Goal: Task Accomplishment & Management: Complete application form

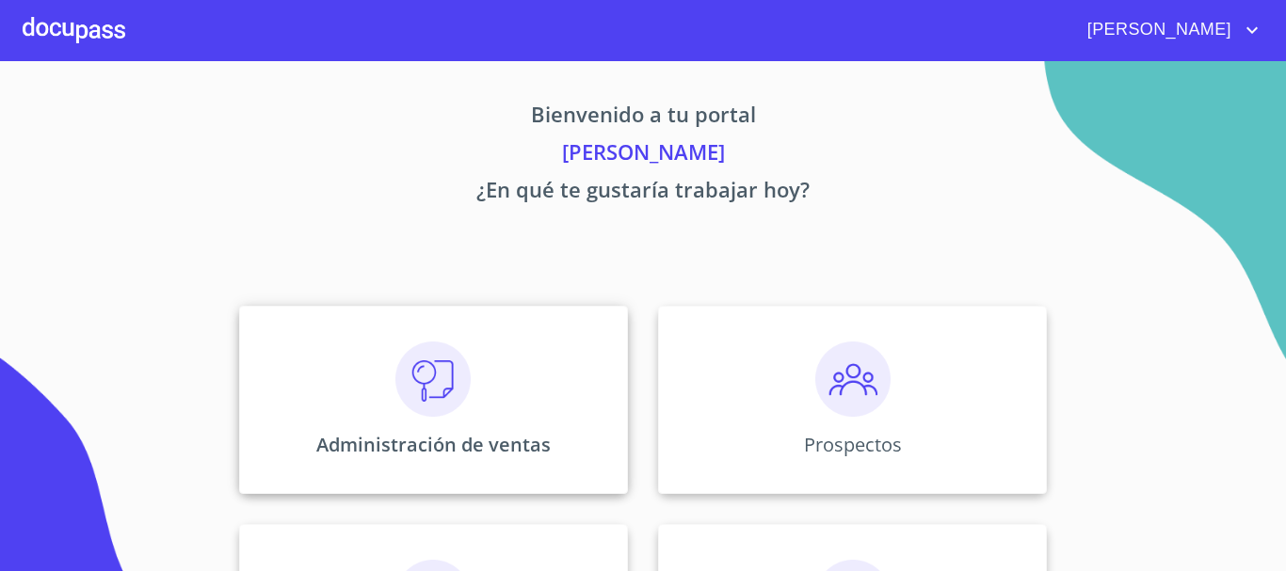
scroll to position [282, 0]
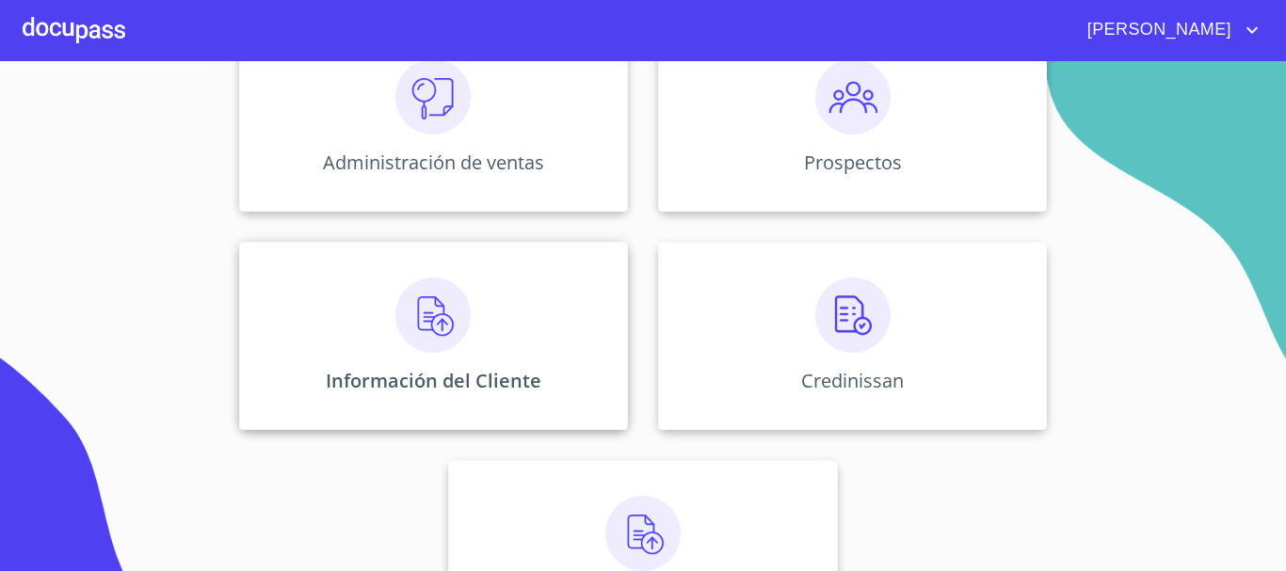
click at [447, 326] on img at bounding box center [432, 315] width 75 height 75
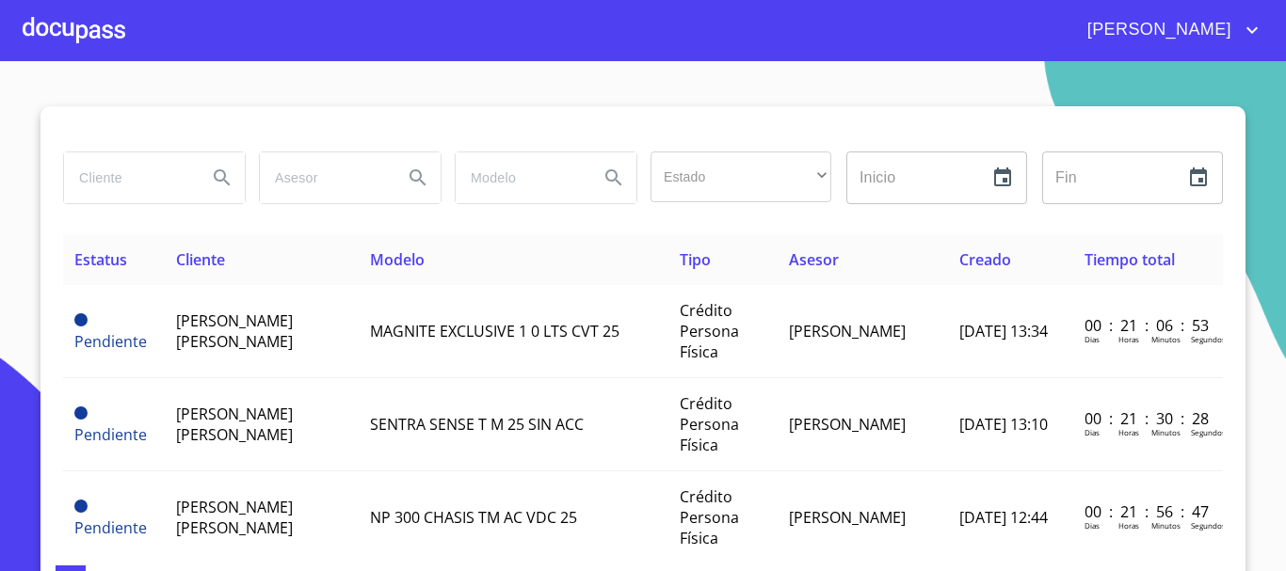
click at [135, 190] on input "search" at bounding box center [128, 177] width 128 height 51
type input "[PERSON_NAME]"
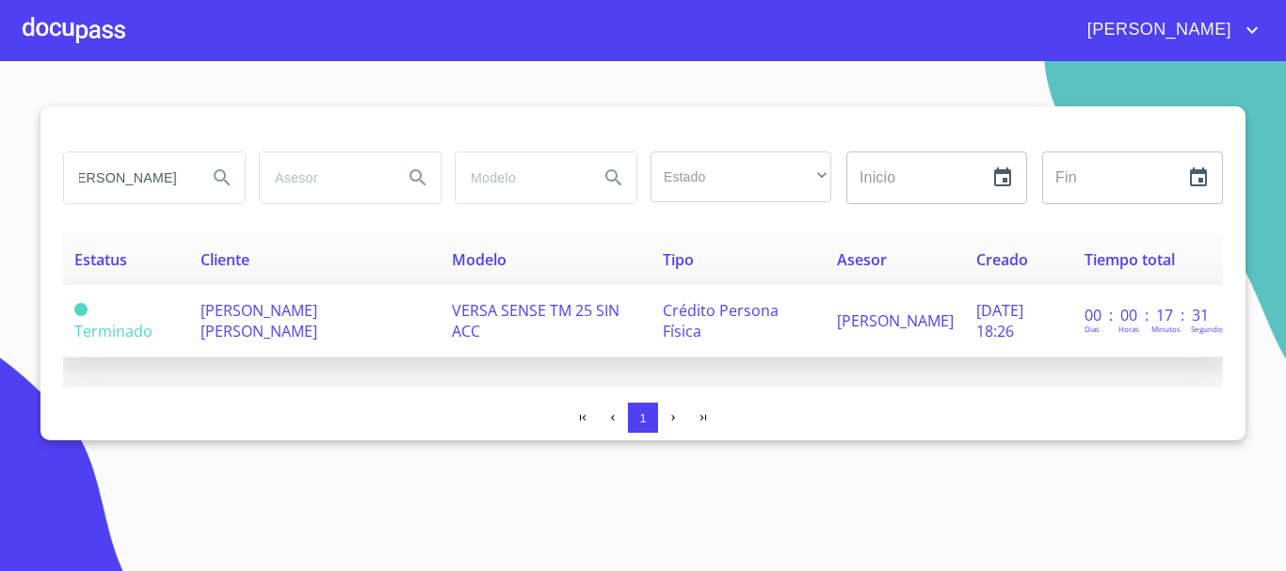
scroll to position [0, 0]
click at [278, 317] on span "[PERSON_NAME] [PERSON_NAME]" at bounding box center [258, 320] width 117 height 41
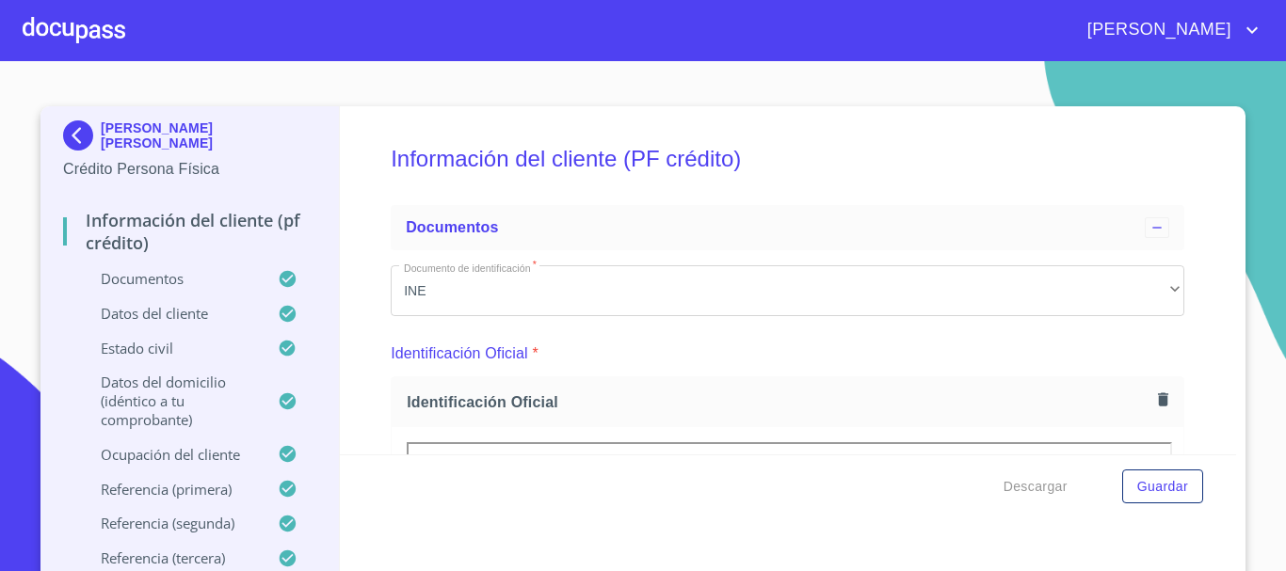
click at [209, 460] on p "Ocupación del Cliente" at bounding box center [170, 454] width 215 height 19
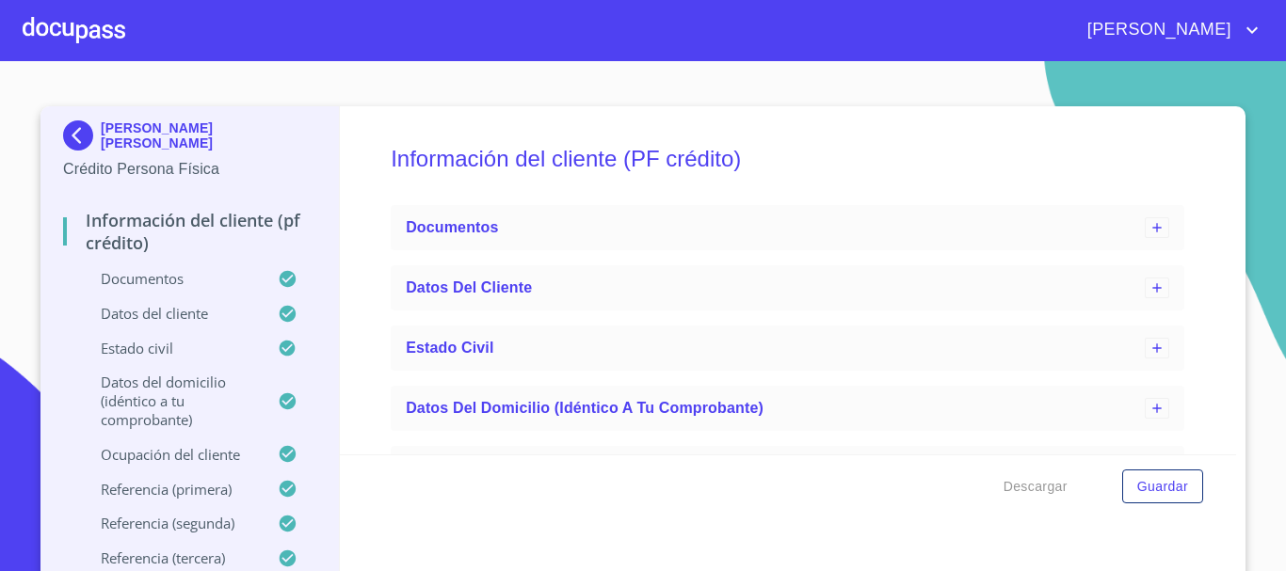
scroll to position [282, 0]
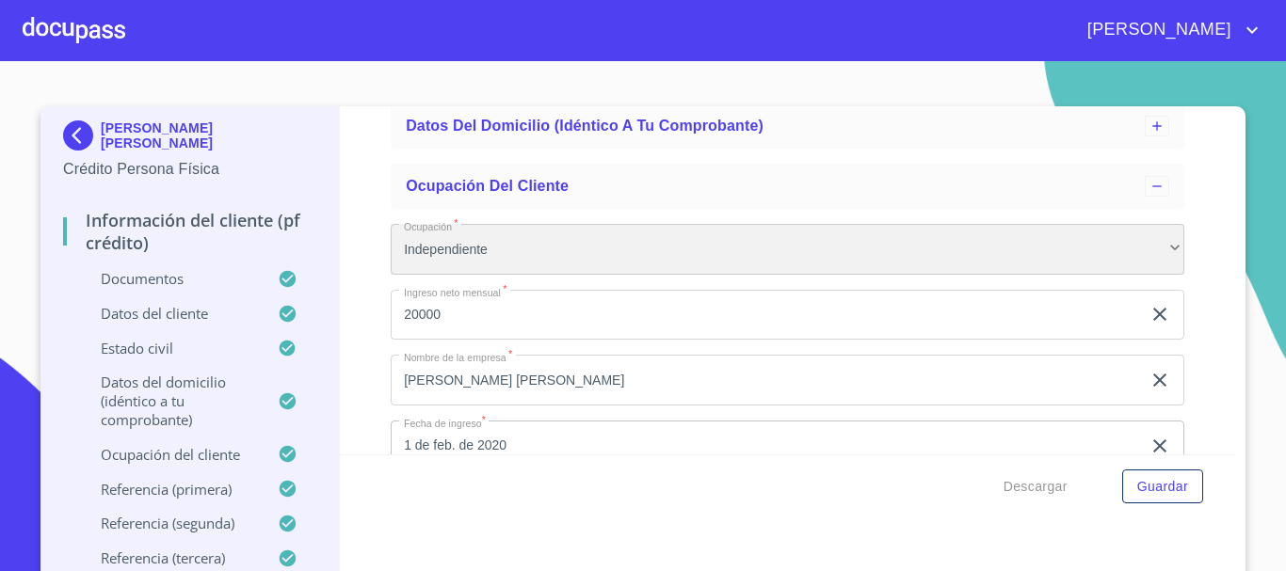
click at [739, 265] on div "Independiente" at bounding box center [787, 249] width 793 height 51
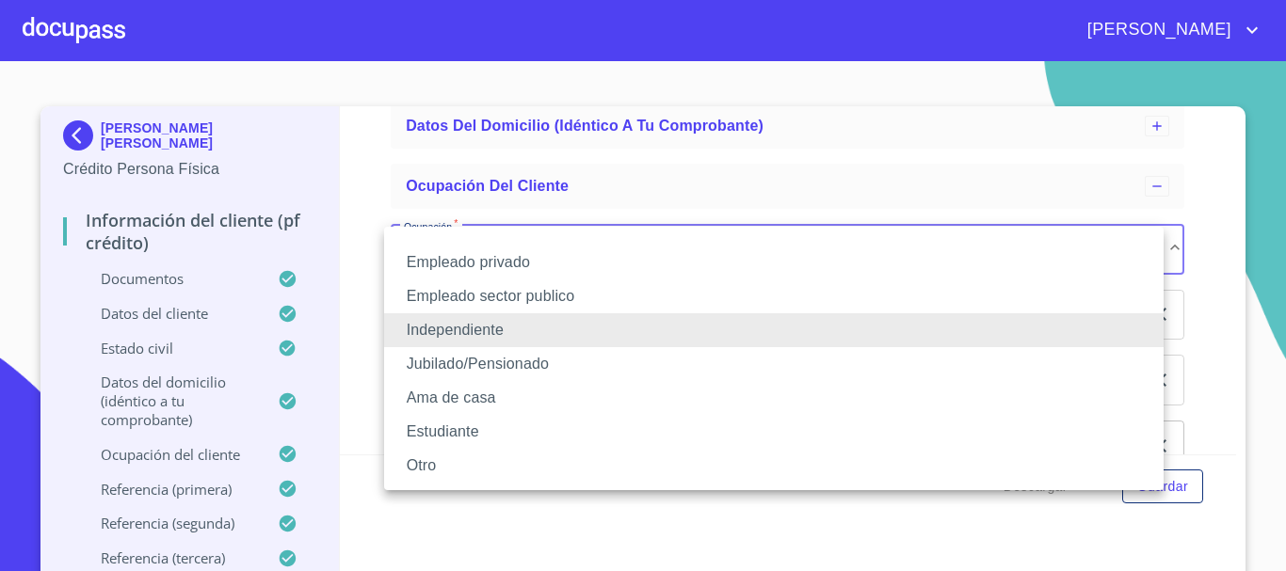
click at [576, 264] on li "Empleado privado" at bounding box center [773, 263] width 779 height 34
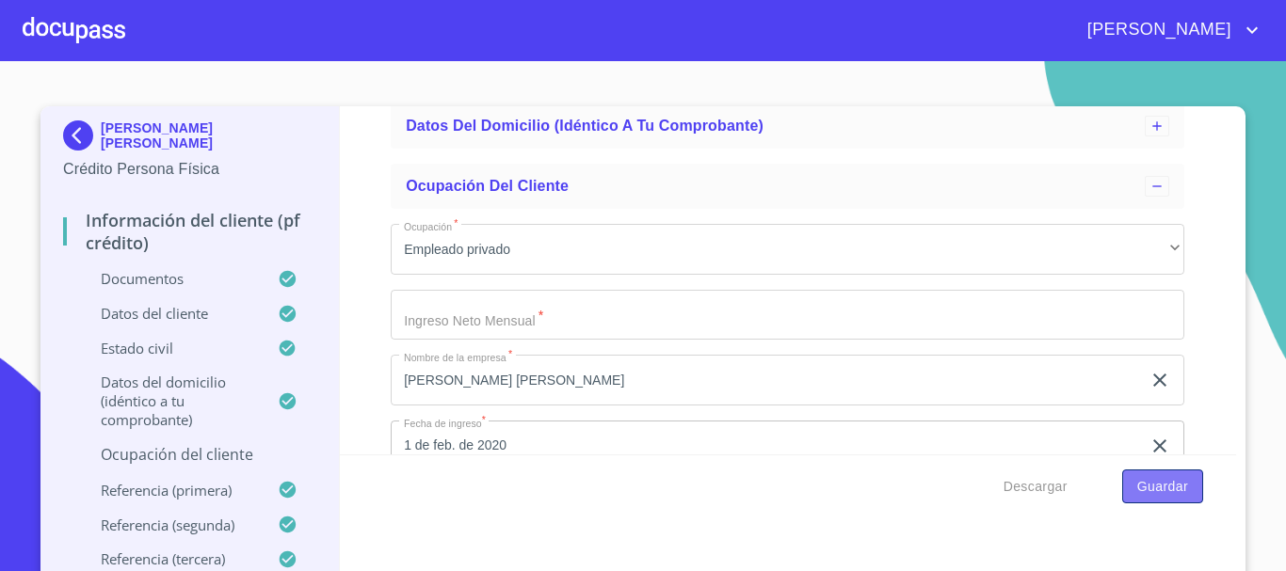
click at [1162, 488] on span "Guardar" at bounding box center [1162, 487] width 51 height 24
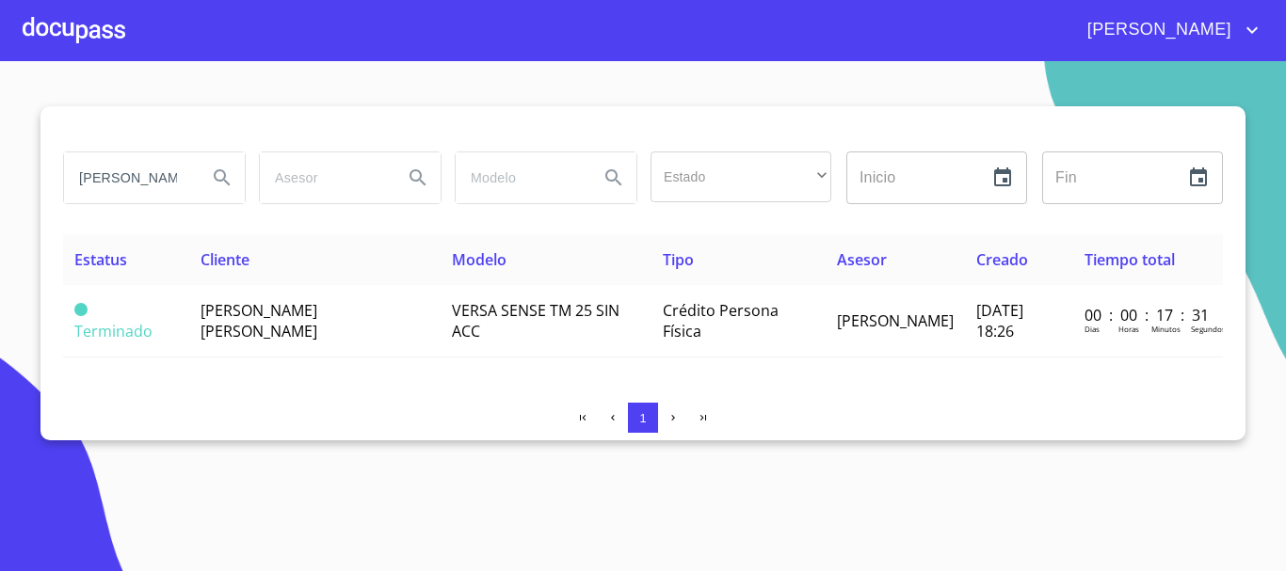
click at [70, 21] on div at bounding box center [74, 30] width 103 height 60
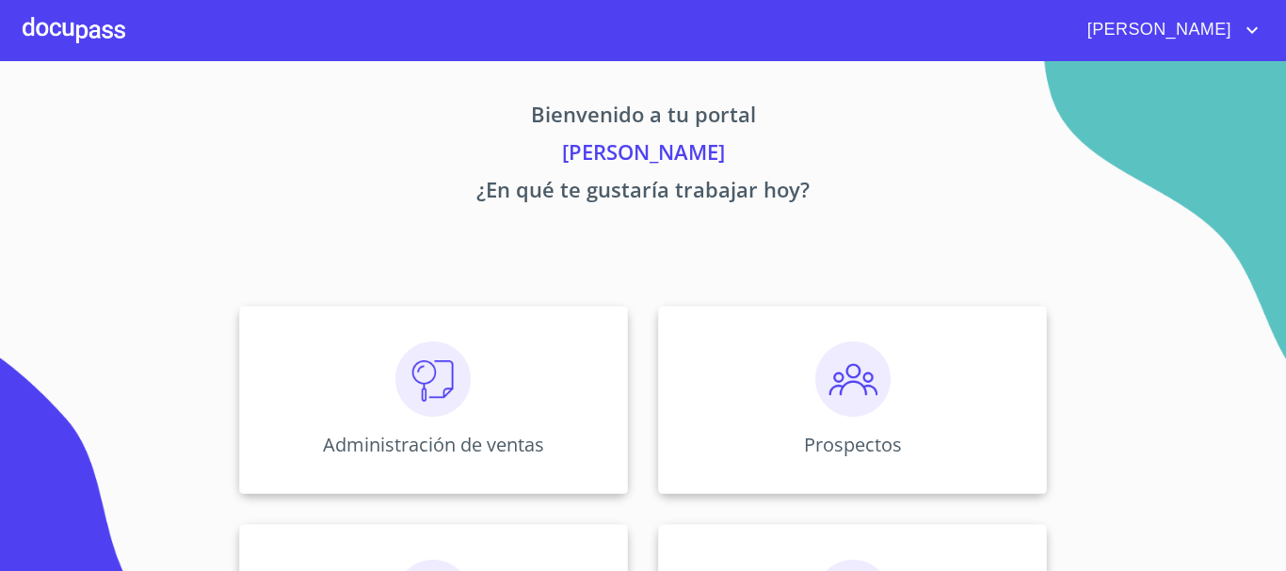
scroll to position [282, 0]
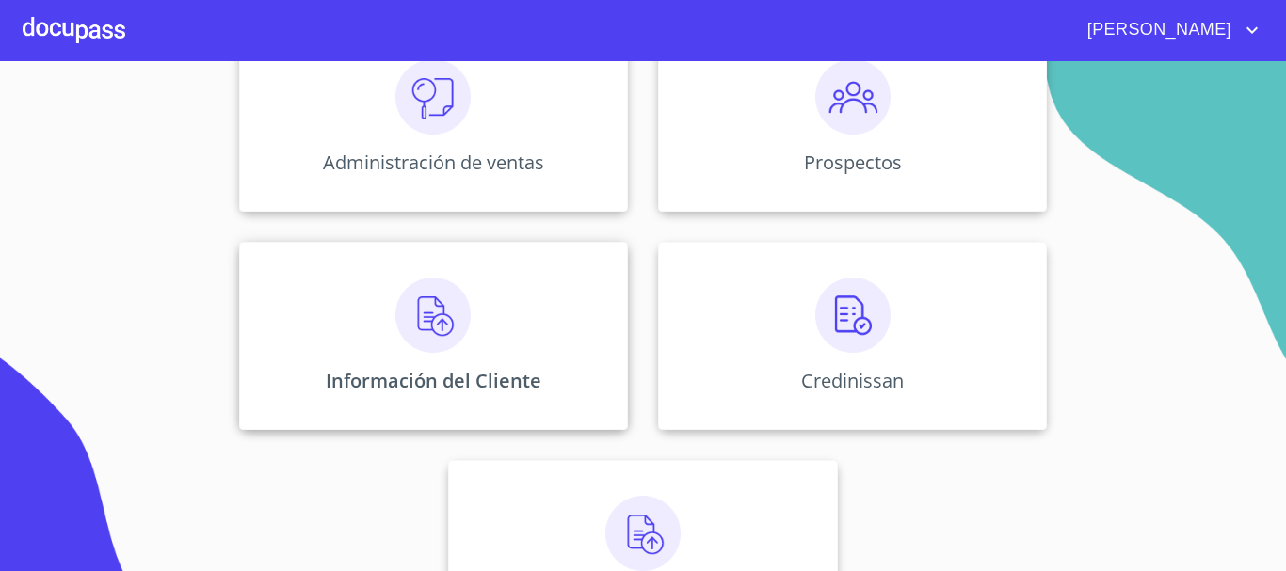
click at [433, 323] on img at bounding box center [432, 315] width 75 height 75
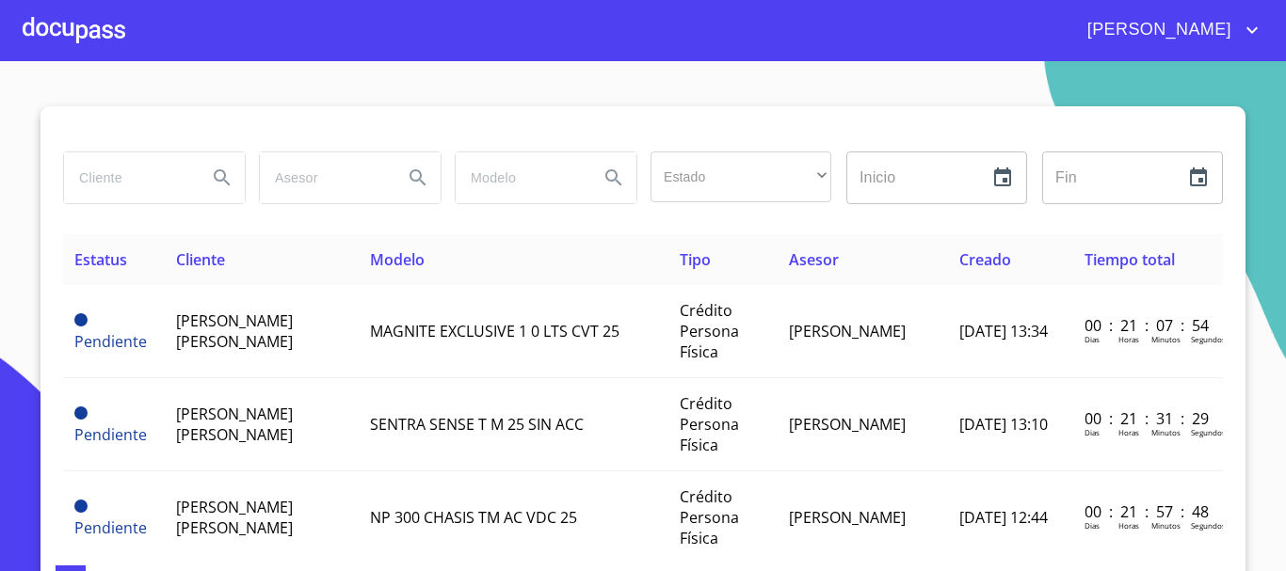
click at [152, 185] on input "search" at bounding box center [128, 177] width 128 height 51
type input "[PERSON_NAME]"
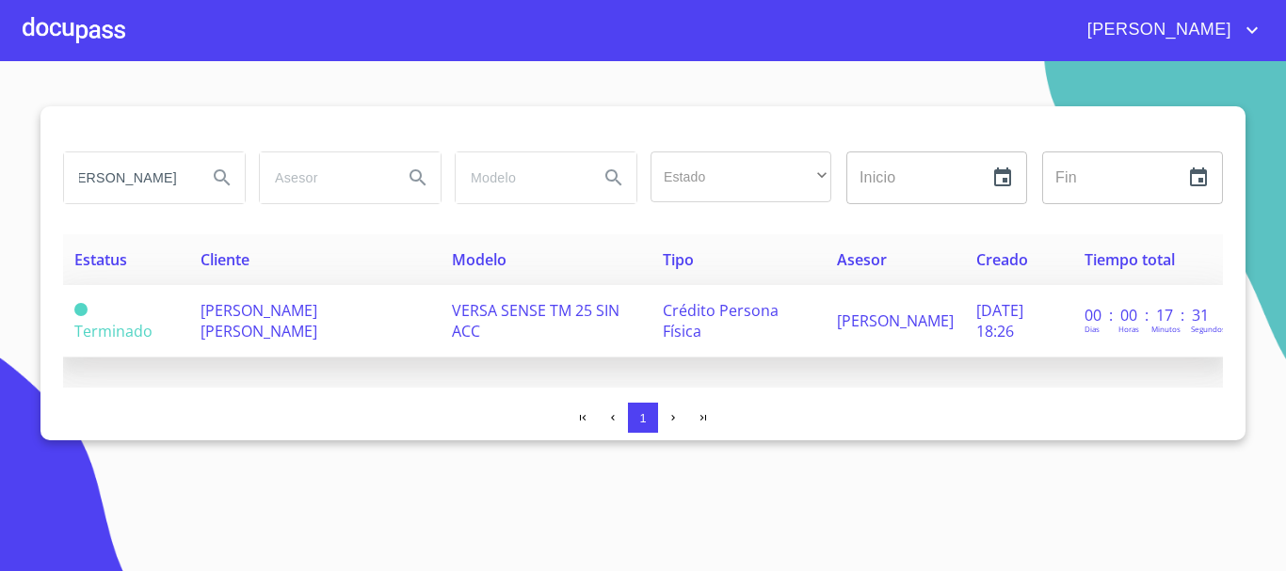
scroll to position [0, 0]
click at [258, 331] on span "[PERSON_NAME] [PERSON_NAME]" at bounding box center [258, 320] width 117 height 41
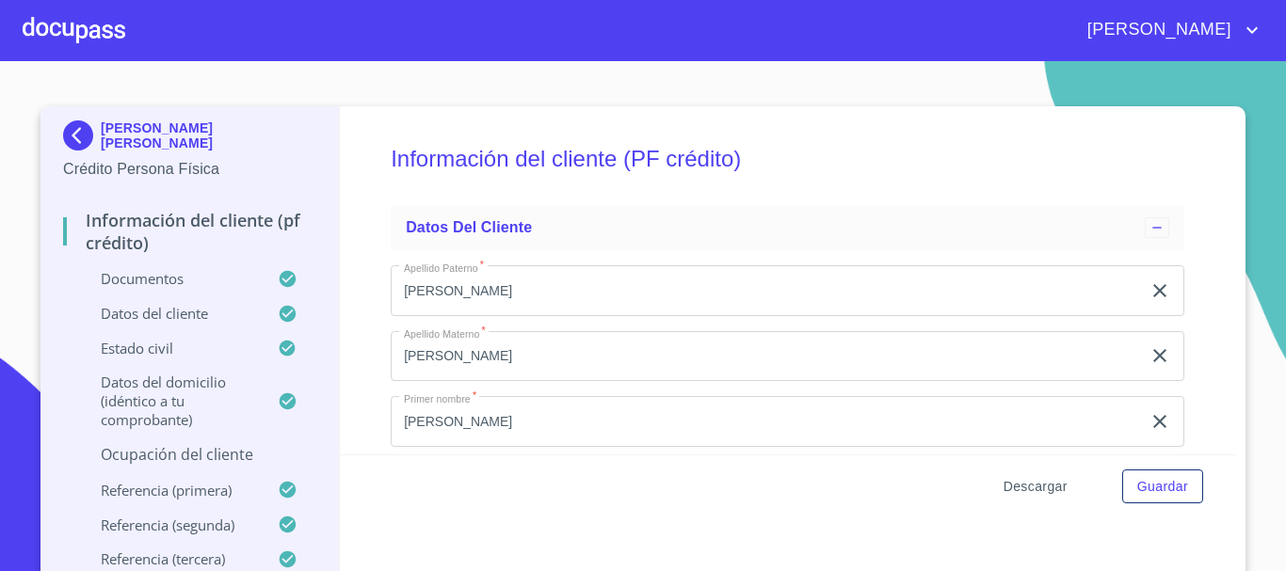
click at [1044, 494] on span "Descargar" at bounding box center [1035, 487] width 64 height 24
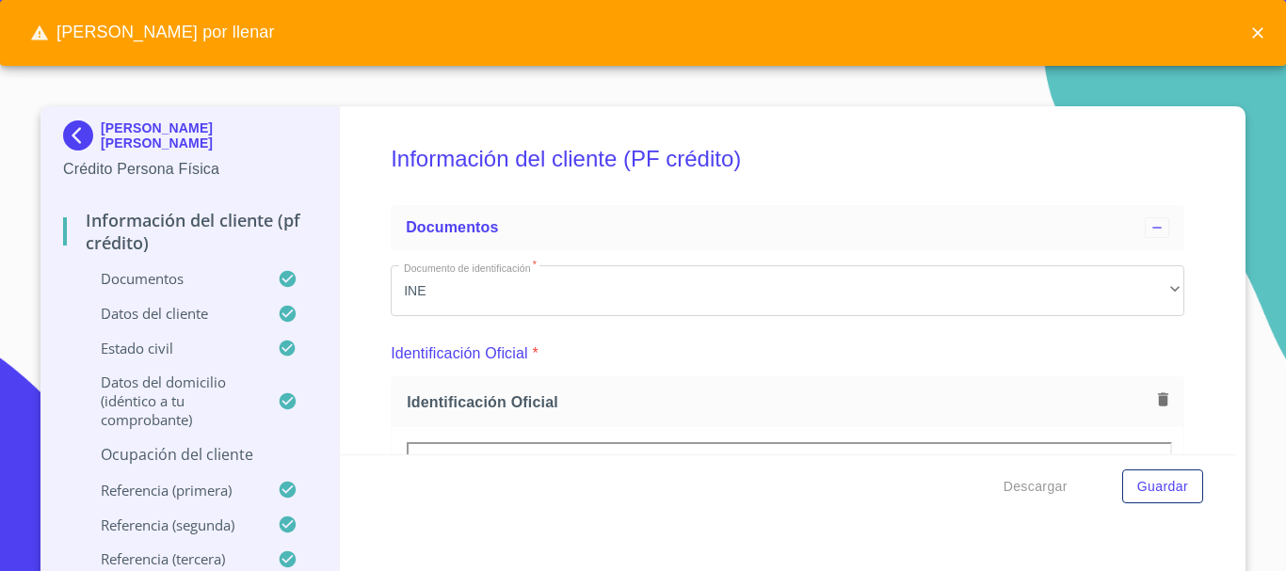
click at [1257, 28] on icon "close" at bounding box center [1257, 33] width 19 height 19
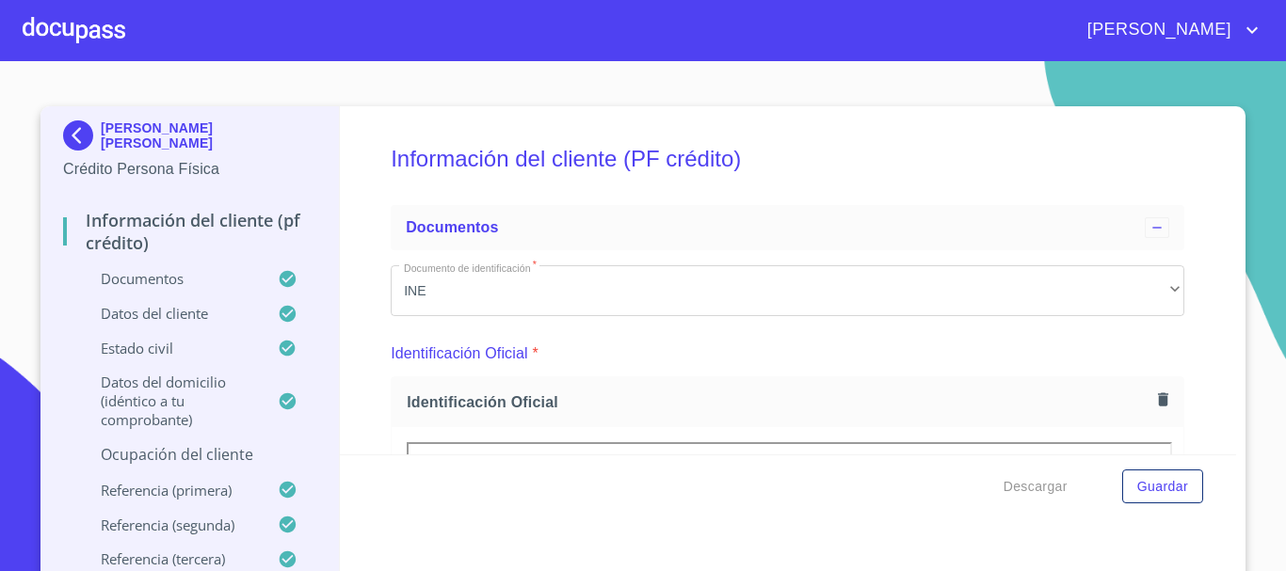
click at [202, 456] on p "Ocupación del Cliente" at bounding box center [189, 454] width 253 height 21
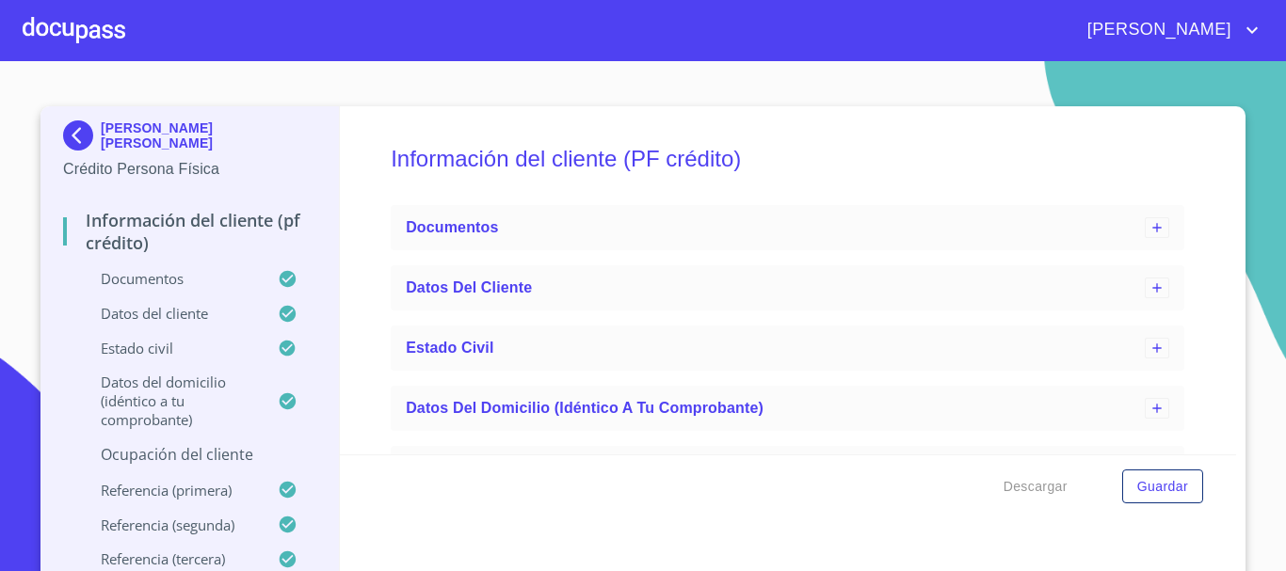
click at [177, 452] on p "Ocupación del Cliente" at bounding box center [189, 454] width 253 height 21
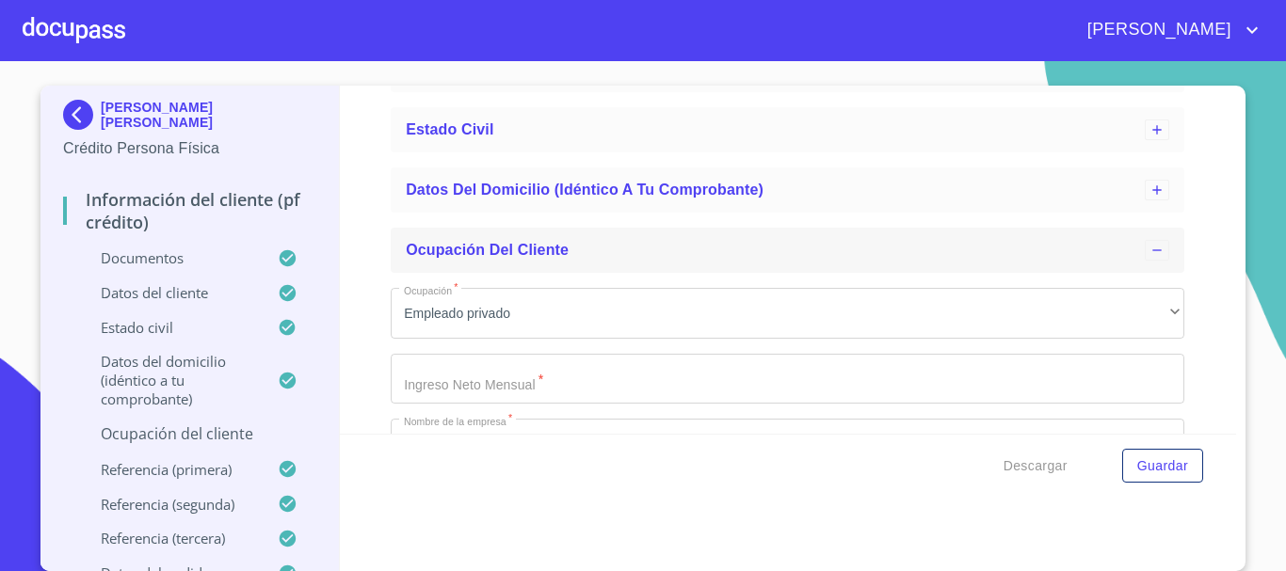
scroll to position [265, 0]
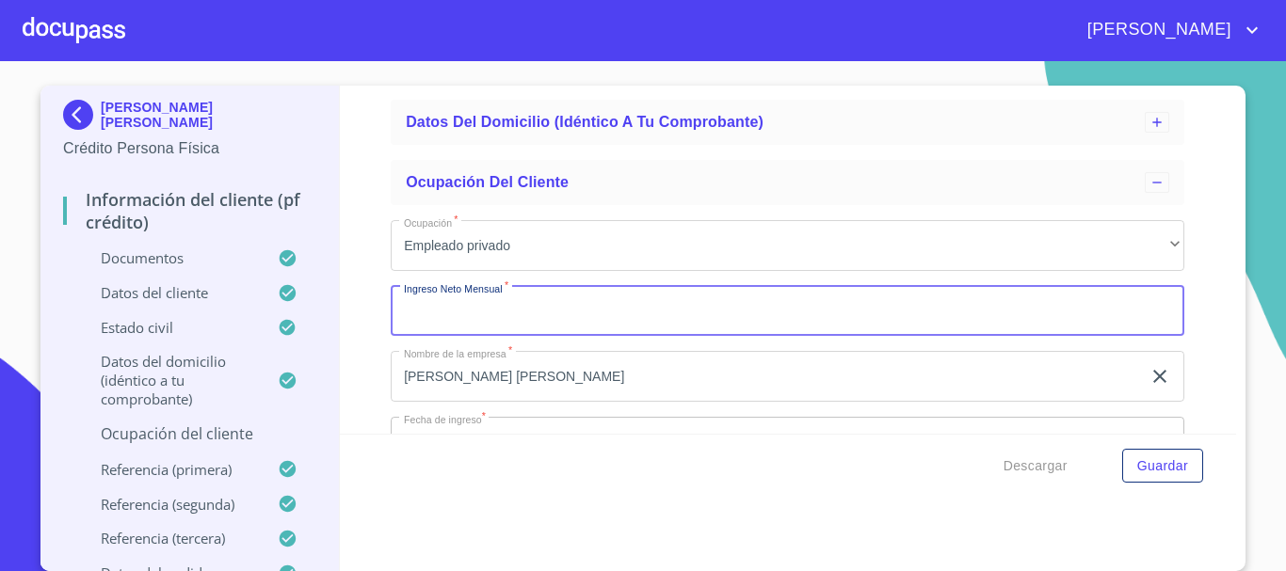
click at [592, 311] on input "Ocupación   *" at bounding box center [787, 311] width 793 height 51
click at [666, 320] on input "Ocupación   *" at bounding box center [787, 311] width 793 height 51
type input "20000"
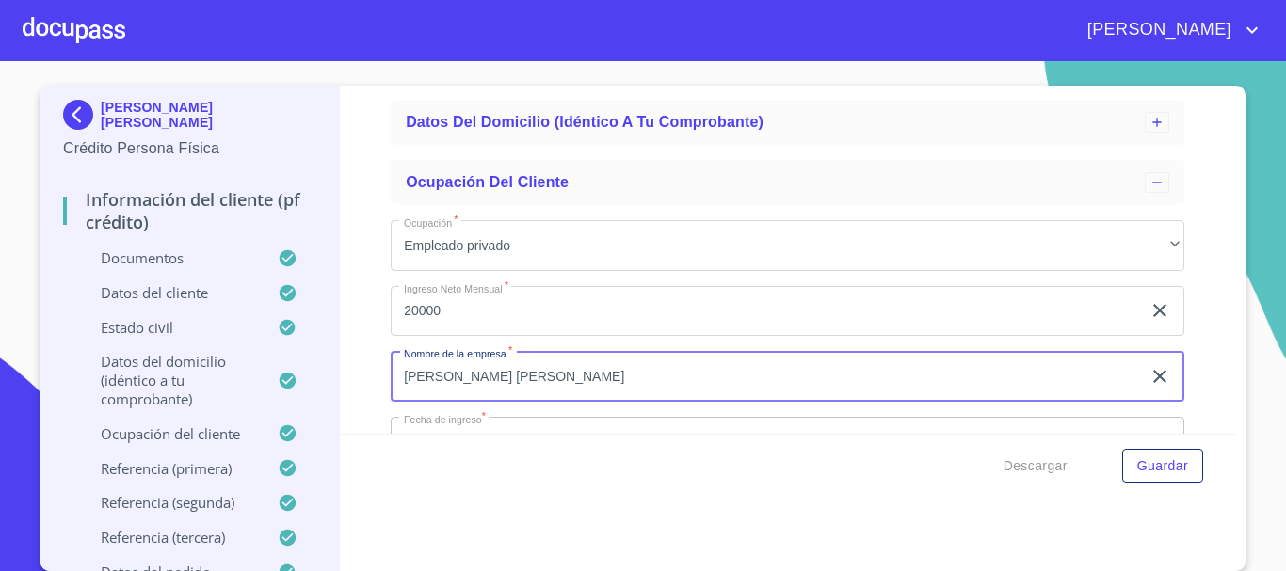
drag, startPoint x: 728, startPoint y: 385, endPoint x: 307, endPoint y: 381, distance: 421.7
click at [307, 381] on div "[PERSON_NAME] [PERSON_NAME] Crédito Persona Física Información del cliente (PF …" at bounding box center [637, 329] width 1195 height 486
type input "CONTINENTAL DE [GEOGRAPHIC_DATA]"
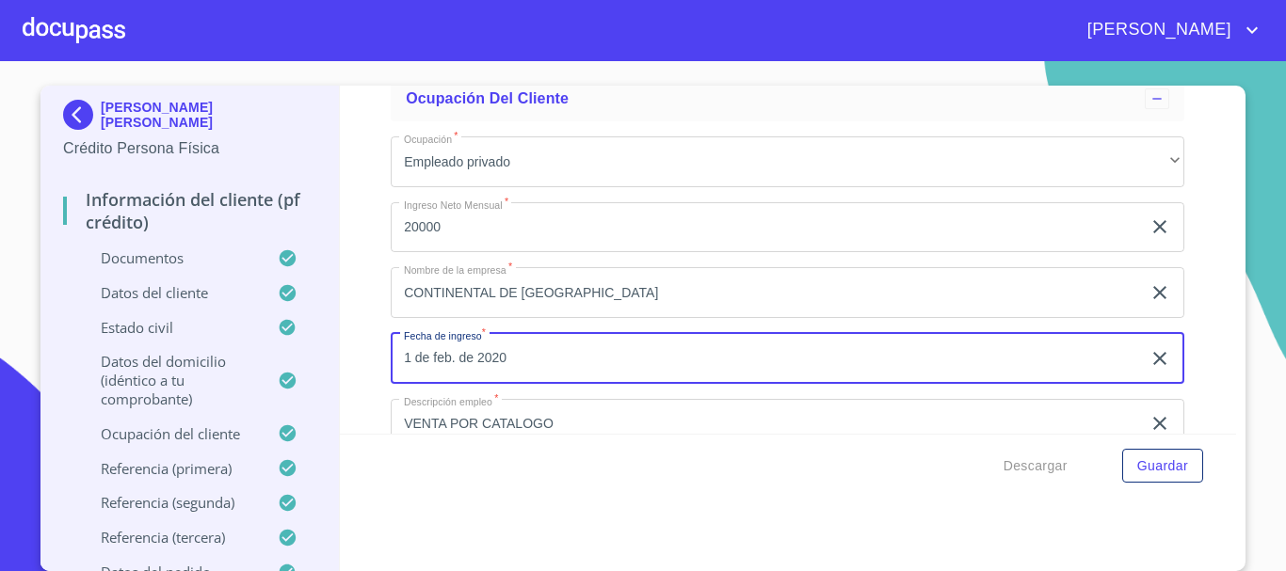
scroll to position [393, 0]
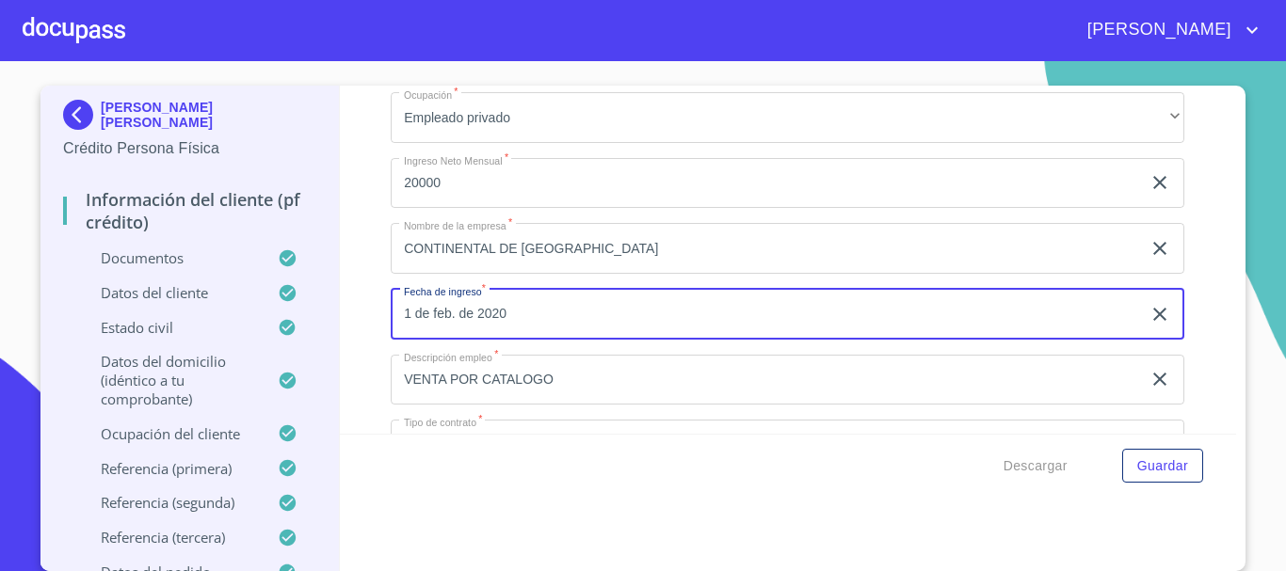
click at [1148, 314] on icon "button" at bounding box center [1159, 314] width 23 height 23
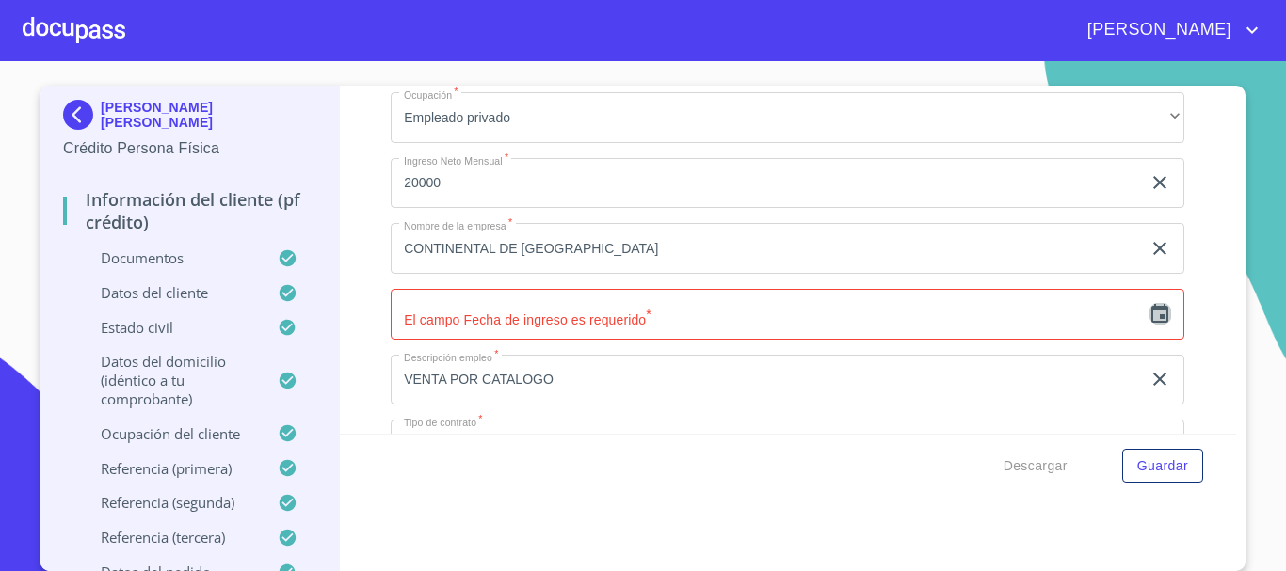
click at [1148, 324] on icon "button" at bounding box center [1159, 314] width 23 height 23
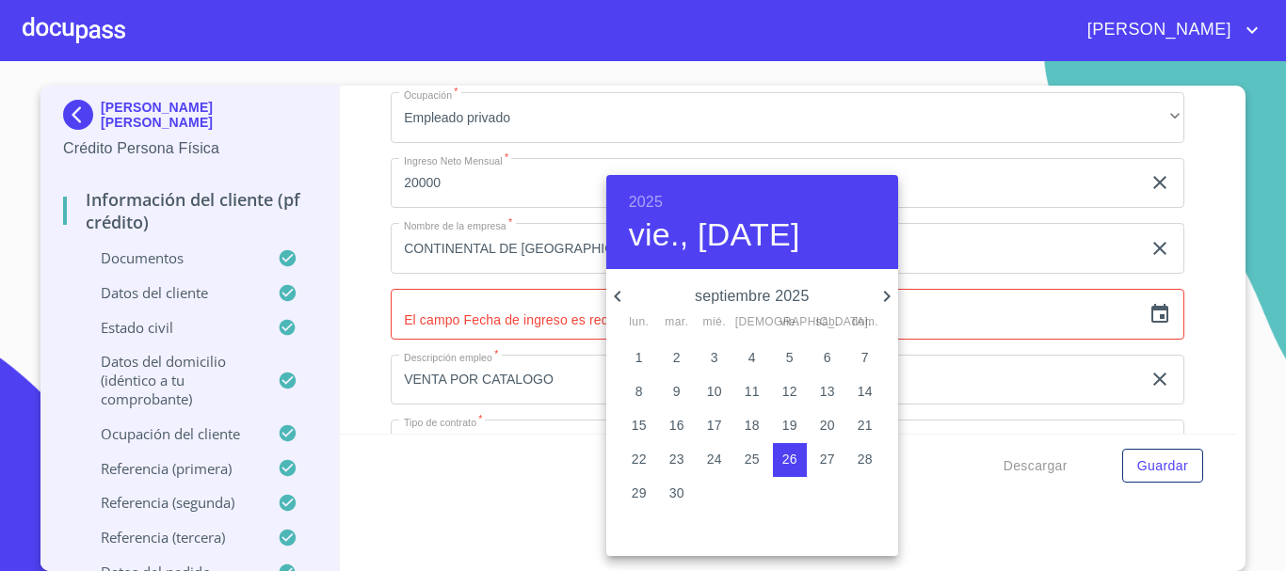
click at [653, 201] on h6 "2025" at bounding box center [646, 202] width 34 height 26
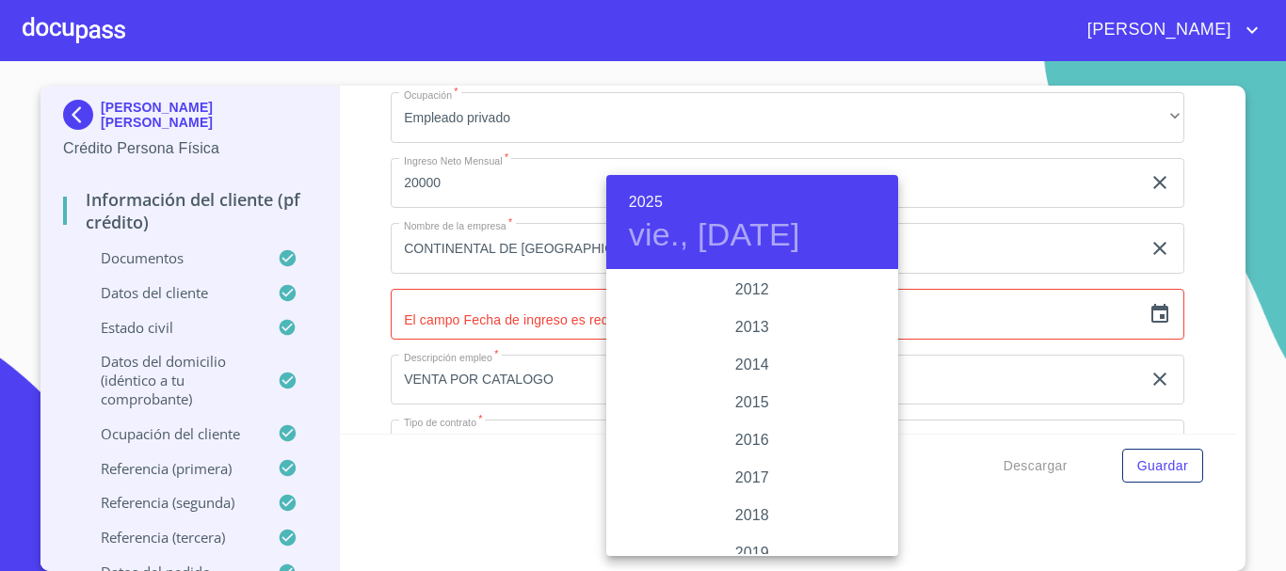
scroll to position [3275, 0]
click at [747, 401] on div "2015" at bounding box center [752, 404] width 292 height 38
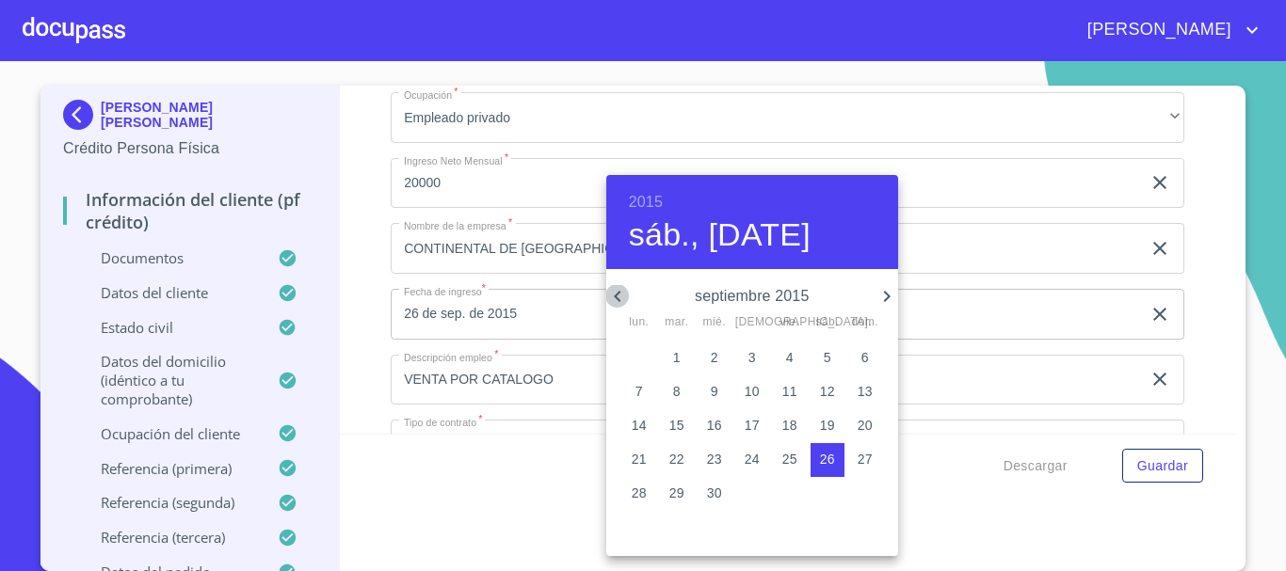
click at [615, 296] on icon "button" at bounding box center [617, 296] width 7 height 11
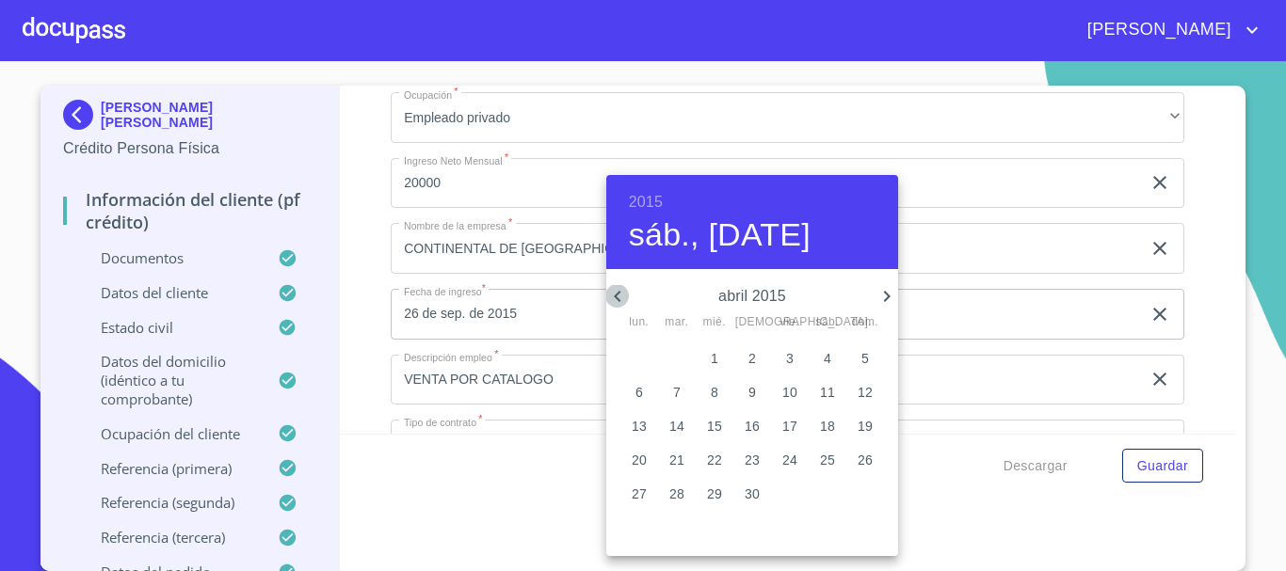
click at [615, 296] on icon "button" at bounding box center [617, 296] width 7 height 11
click at [859, 359] on span "1" at bounding box center [865, 357] width 34 height 19
type input "1 de feb. de 2015"
click at [1188, 287] on div at bounding box center [643, 285] width 1286 height 571
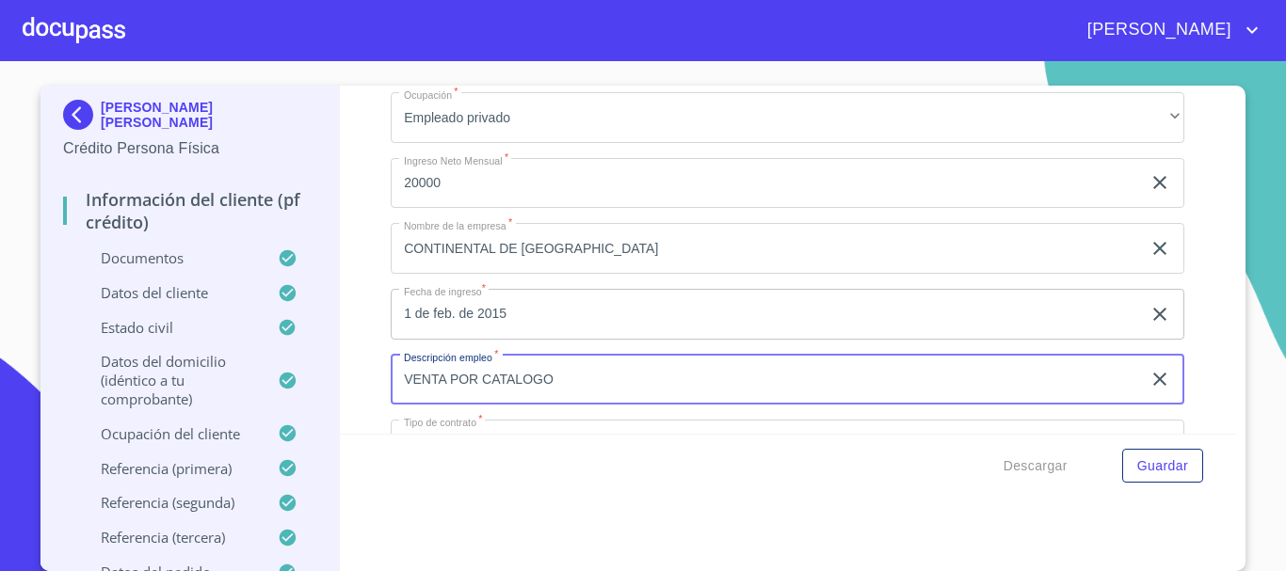
drag, startPoint x: 664, startPoint y: 388, endPoint x: 341, endPoint y: 400, distance: 323.1
click at [341, 400] on div "Información del cliente (PF crédito) Documentos Datos del cliente Estado Civil …" at bounding box center [788, 260] width 897 height 348
type input "P"
type input "SUPERVISORA PRODUCCION"
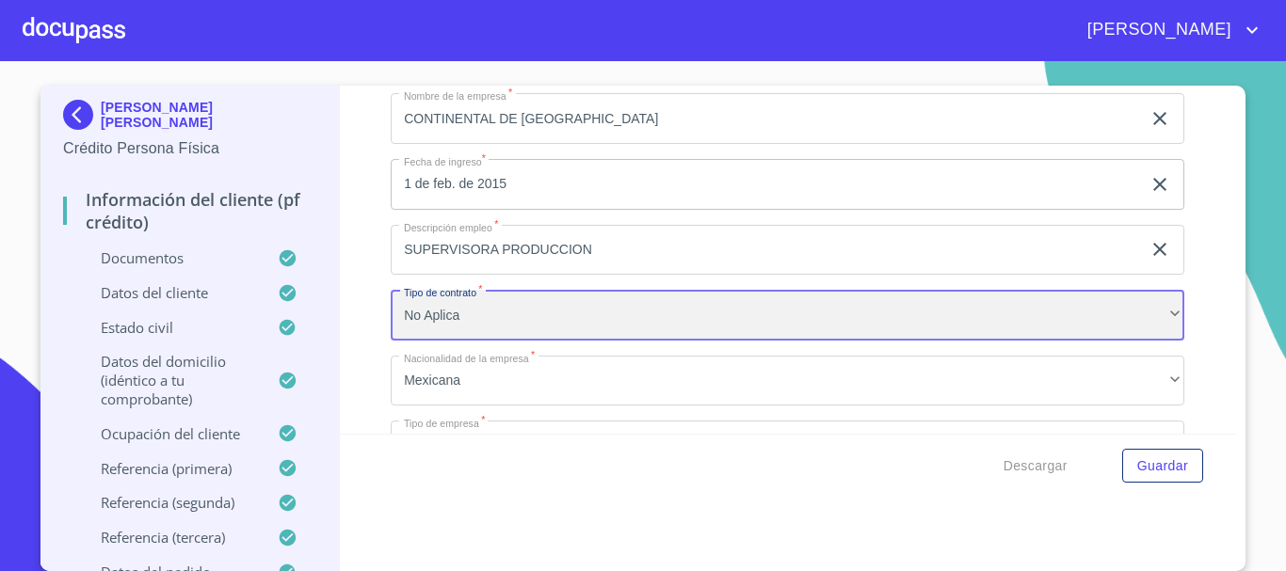
scroll to position [524, 0]
click at [525, 311] on div "No Aplica" at bounding box center [787, 314] width 793 height 51
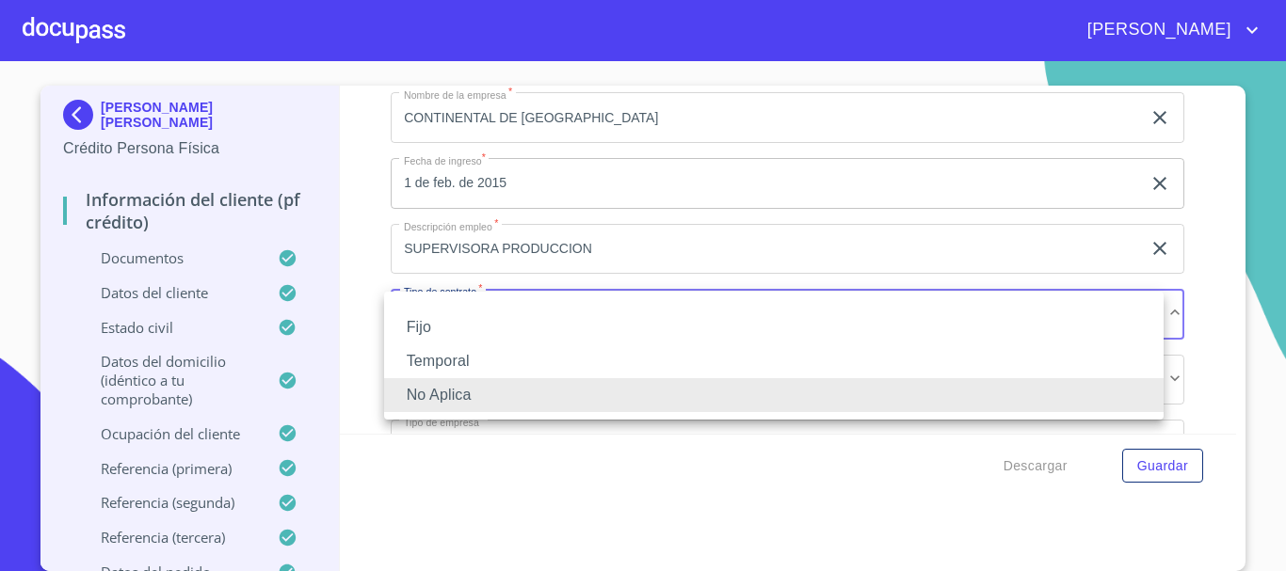
click at [437, 331] on li "Fijo" at bounding box center [773, 328] width 779 height 34
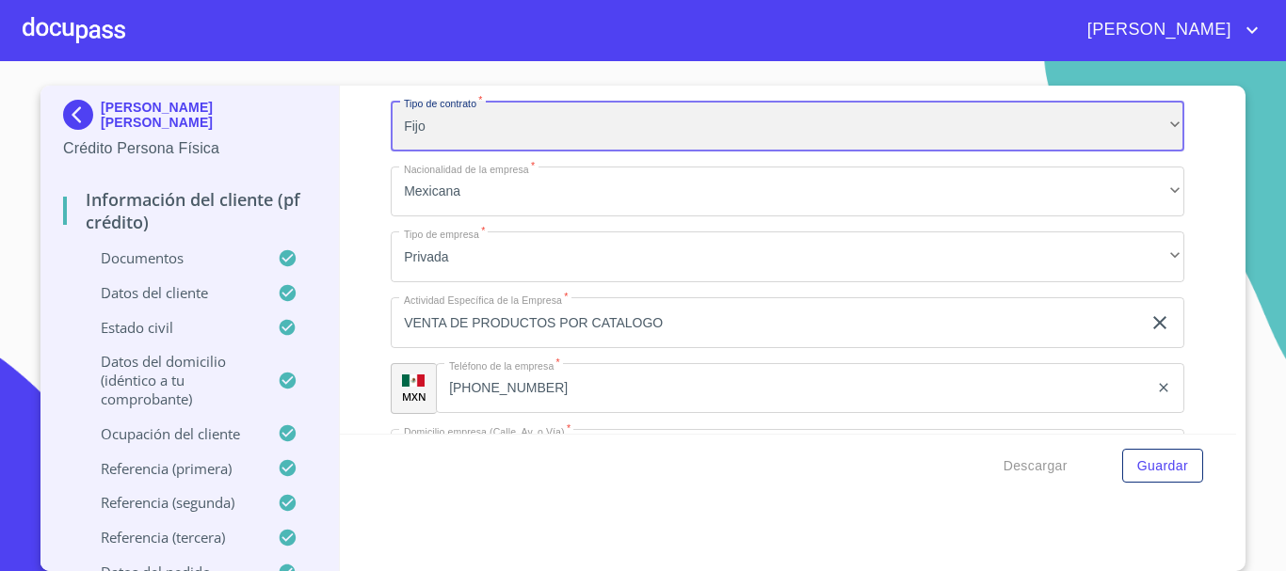
scroll to position [807, 0]
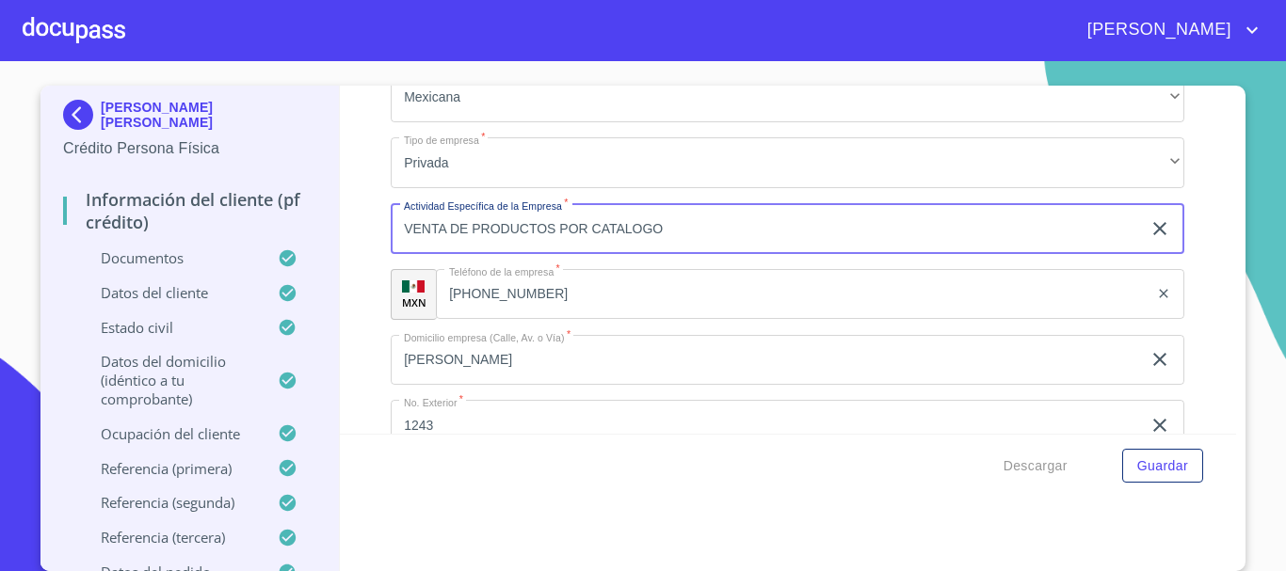
drag, startPoint x: 682, startPoint y: 232, endPoint x: 313, endPoint y: 244, distance: 369.1
click at [313, 244] on div "[PERSON_NAME] [PERSON_NAME] Crédito Persona Física Información del cliente (PF …" at bounding box center [637, 329] width 1195 height 486
type input "PRODUCCION DE AUTOPARTES Y TECNOLOGIA"
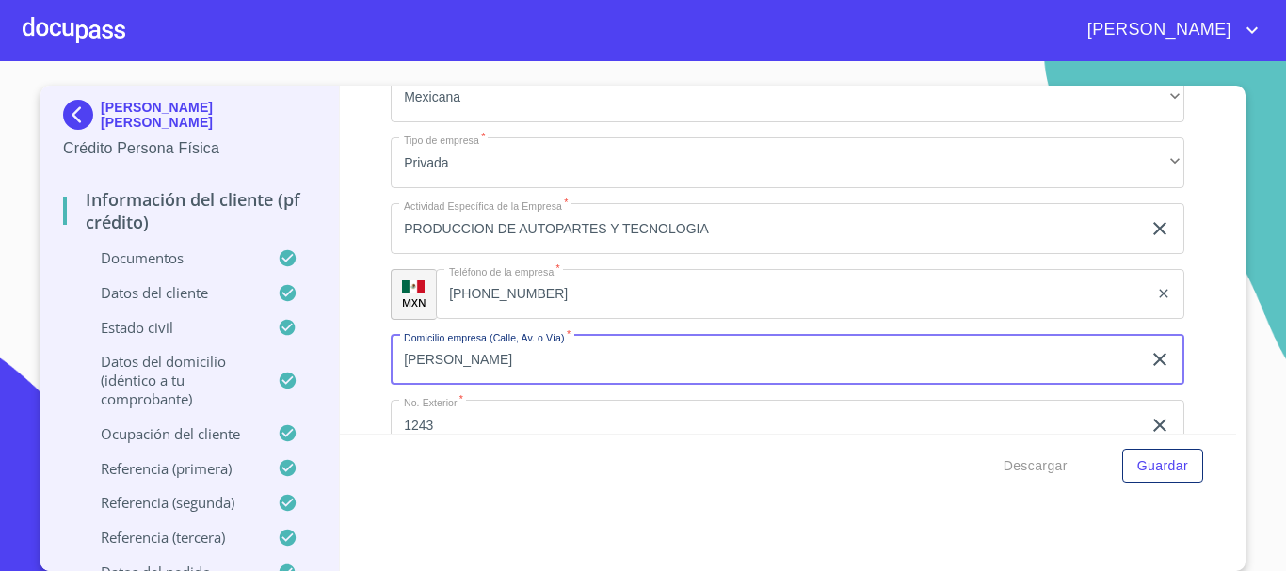
drag, startPoint x: 589, startPoint y: 354, endPoint x: 270, endPoint y: 361, distance: 319.2
click at [270, 361] on div "[PERSON_NAME] [PERSON_NAME] Crédito Persona Física Información del cliente (PF …" at bounding box center [637, 329] width 1195 height 486
type input "[PERSON_NAME]"
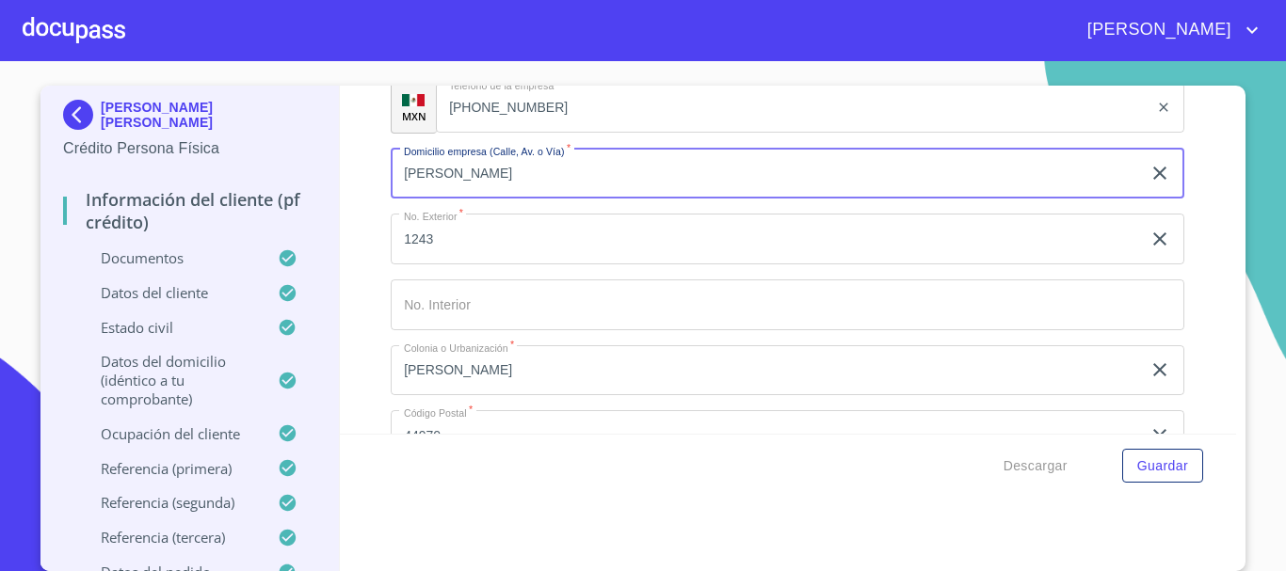
scroll to position [995, 0]
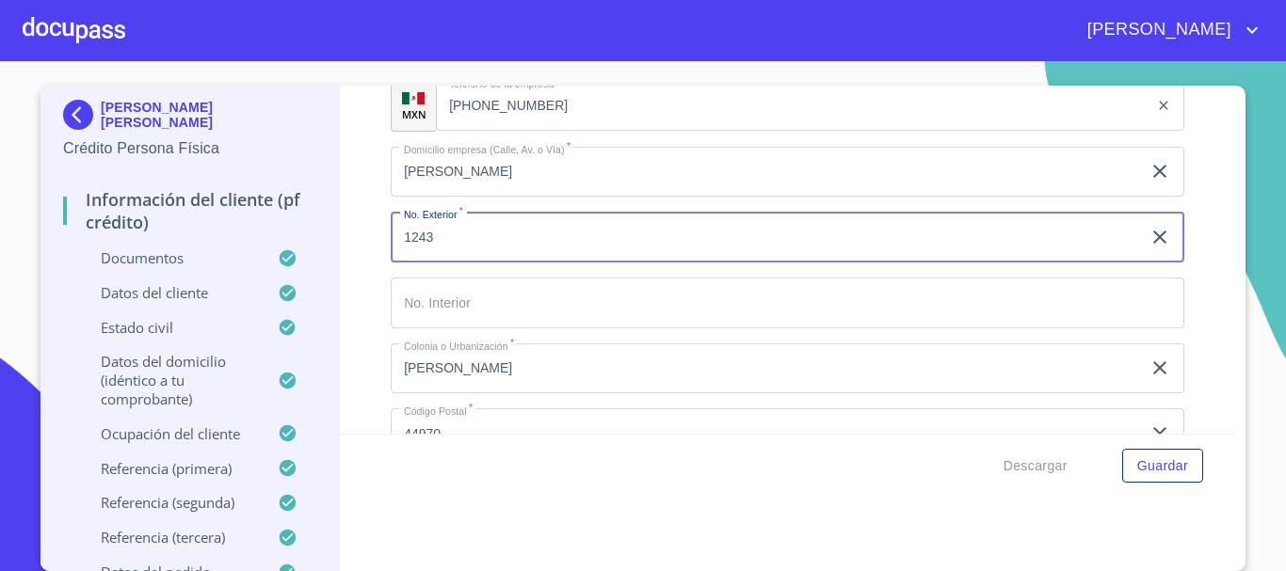
click at [480, 237] on input "1243" at bounding box center [766, 237] width 750 height 51
type input "1"
type input "705"
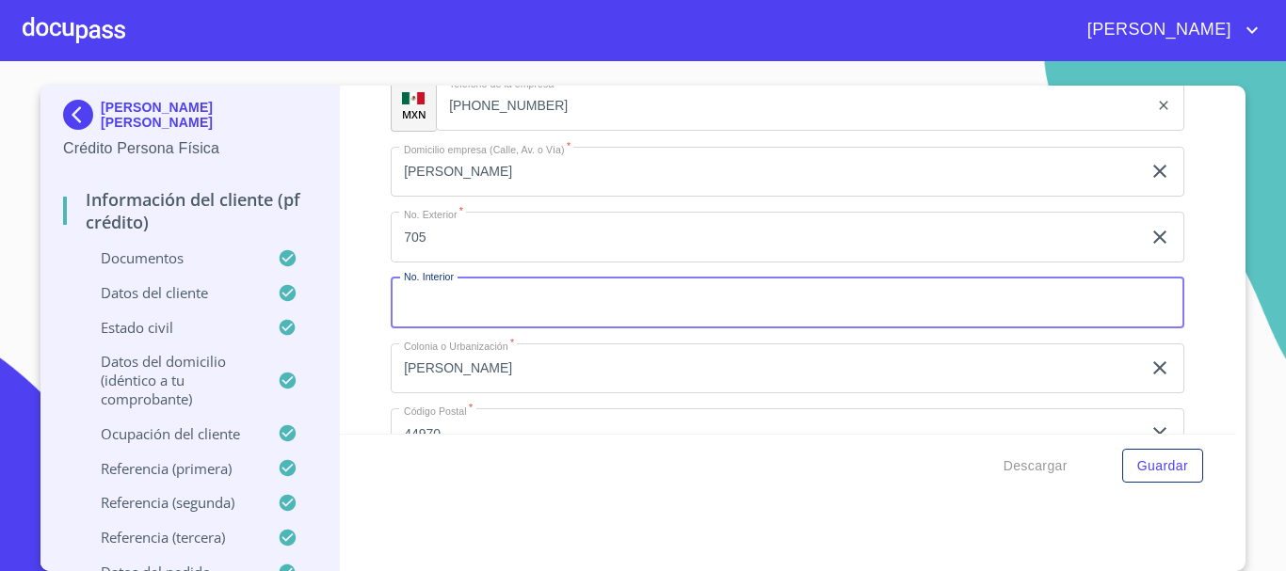
click at [526, 375] on input "[PERSON_NAME]" at bounding box center [766, 369] width 750 height 51
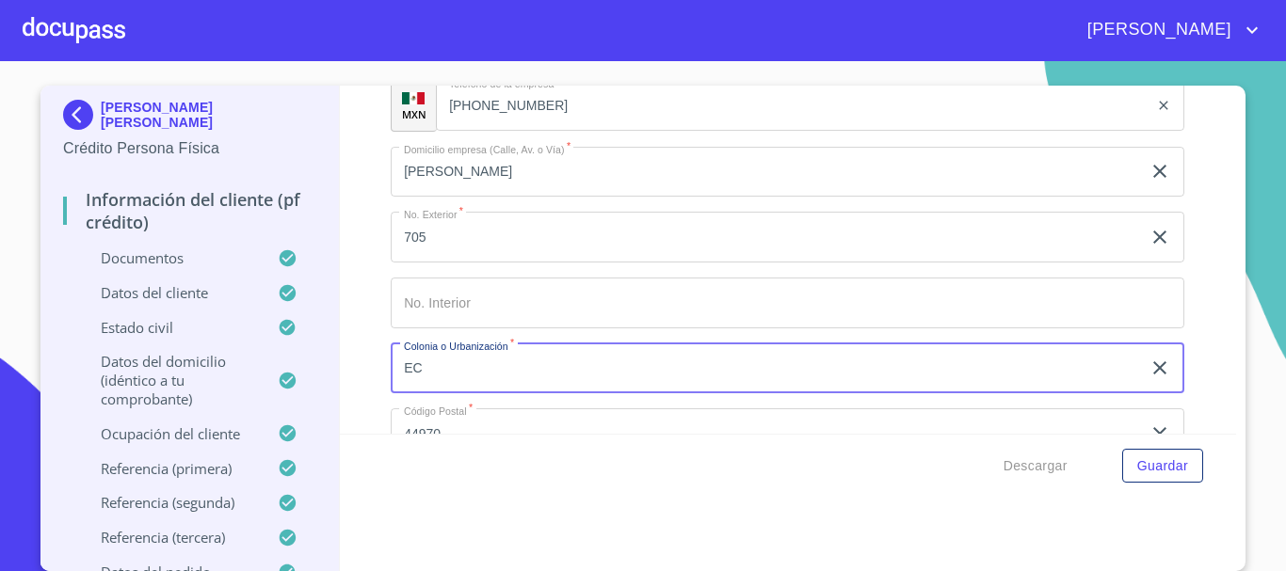
type input "E"
type input "SANTA [PERSON_NAME]"
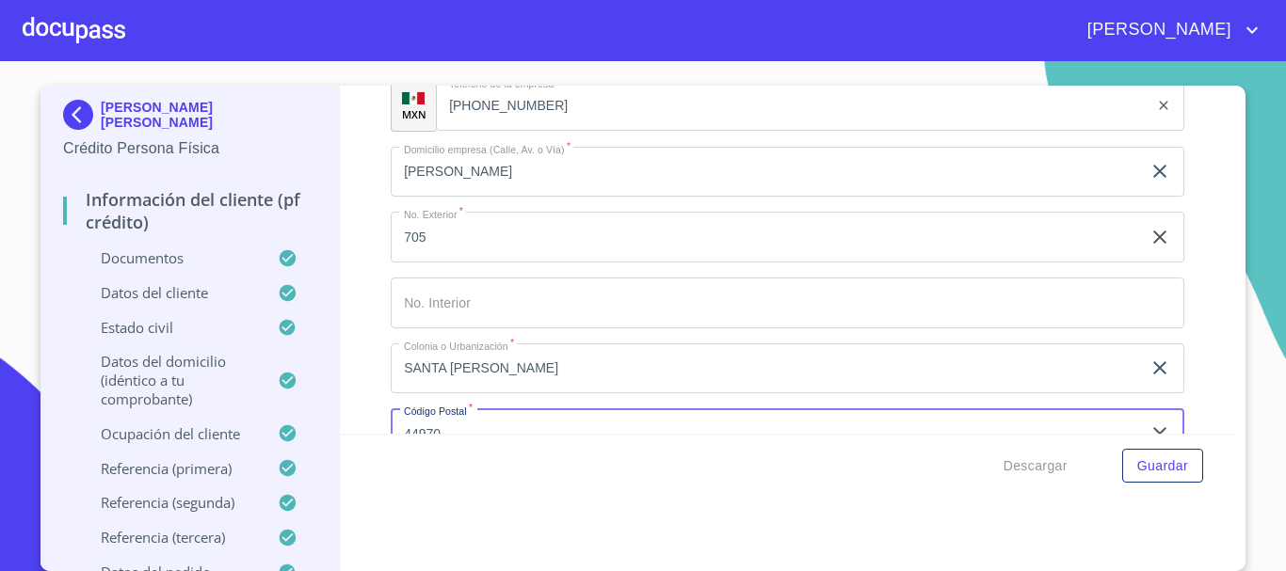
scroll to position [1020, 0]
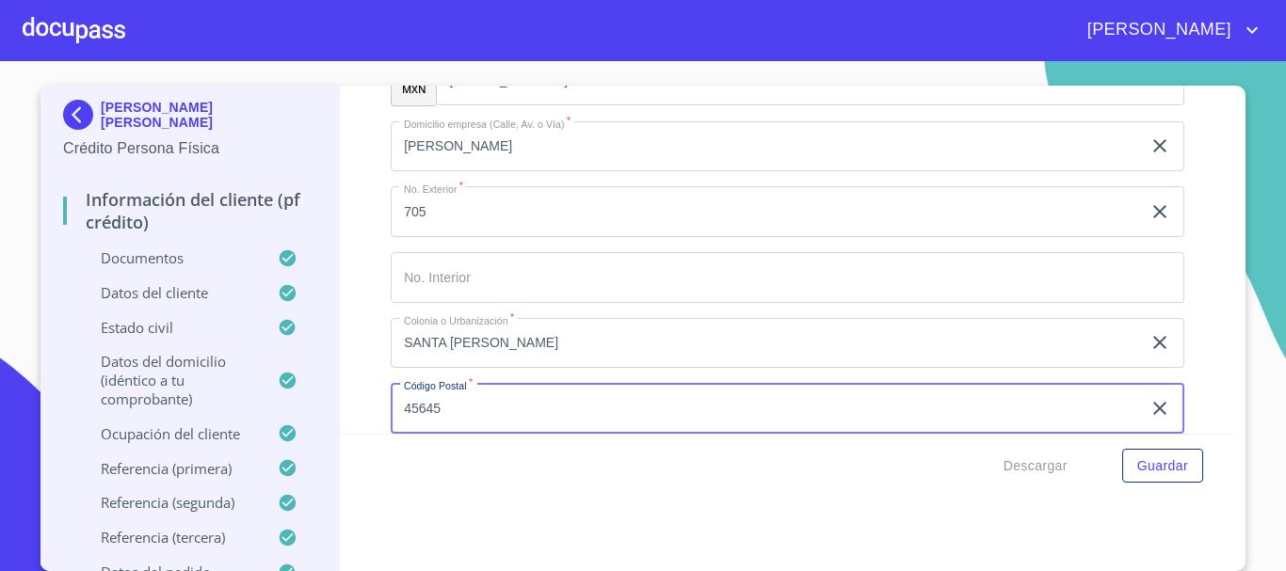
type input "45645"
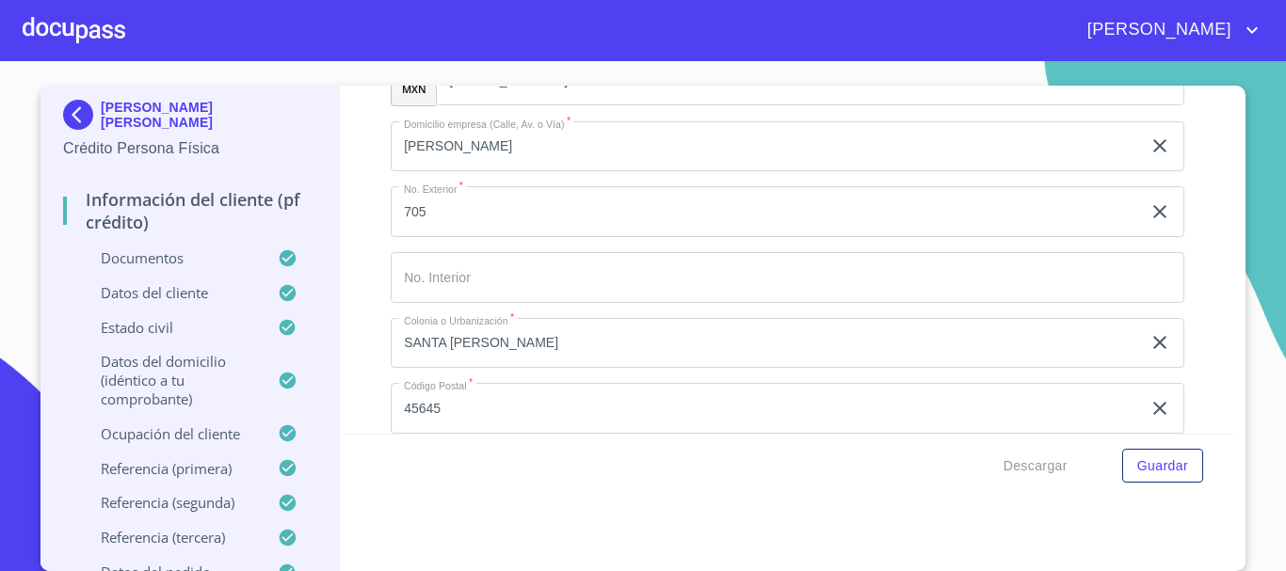
scroll to position [1235, 0]
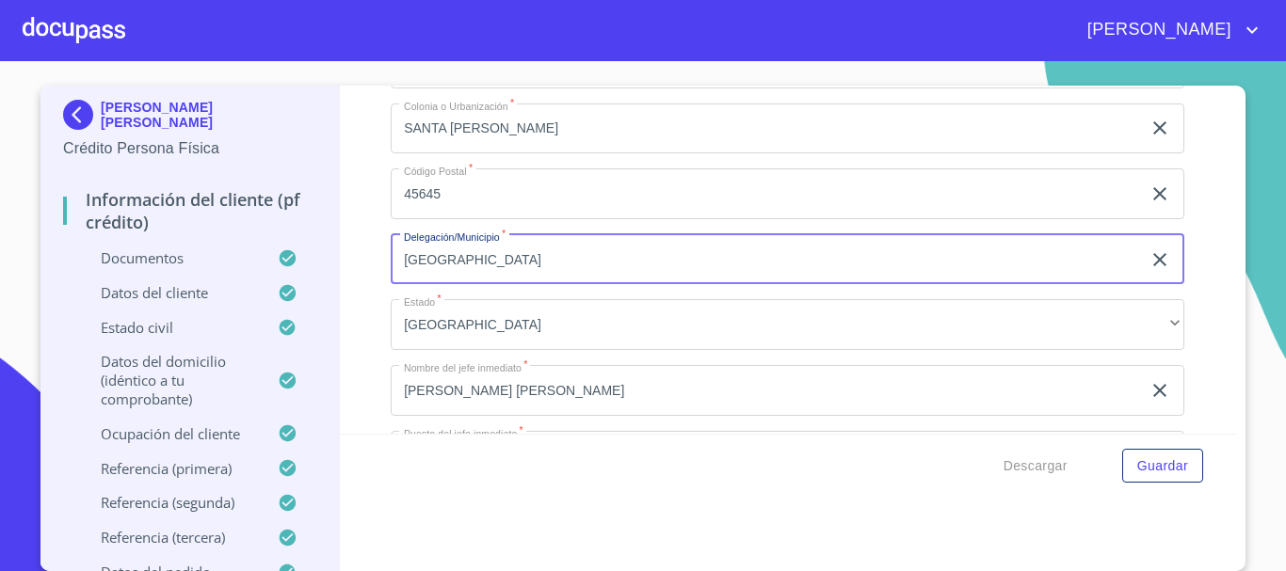
drag, startPoint x: 518, startPoint y: 261, endPoint x: 232, endPoint y: 261, distance: 285.2
click at [232, 261] on div "[PERSON_NAME] [PERSON_NAME] Crédito Persona Física Información del cliente (PF …" at bounding box center [637, 329] width 1195 height 486
type input "TLAJOMULCO DE ZUÑIGA"
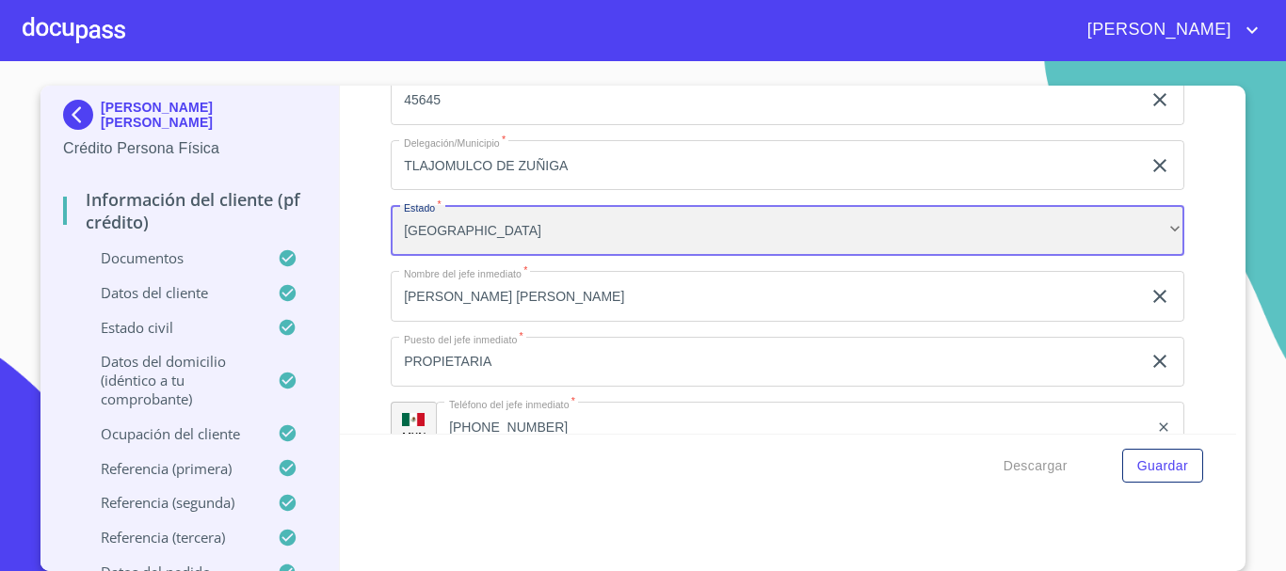
scroll to position [1423, 0]
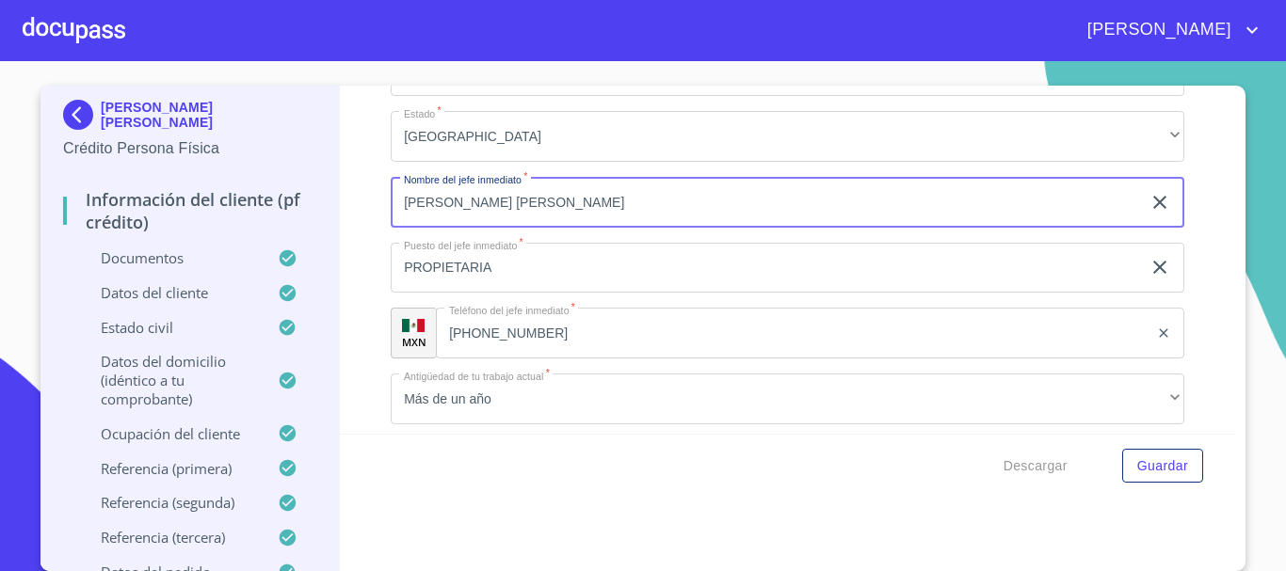
drag, startPoint x: 728, startPoint y: 202, endPoint x: 315, endPoint y: 221, distance: 412.7
click at [315, 221] on div "[PERSON_NAME] [PERSON_NAME] Crédito Persona Física Información del cliente (PF …" at bounding box center [637, 329] width 1195 height 486
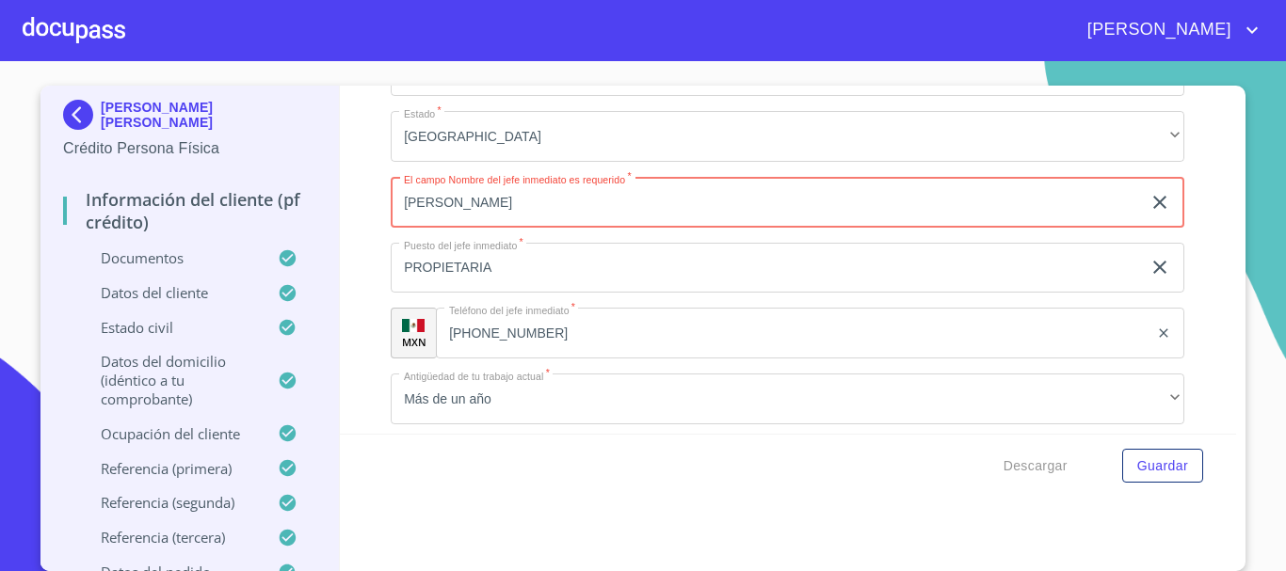
type input "[PERSON_NAME]"
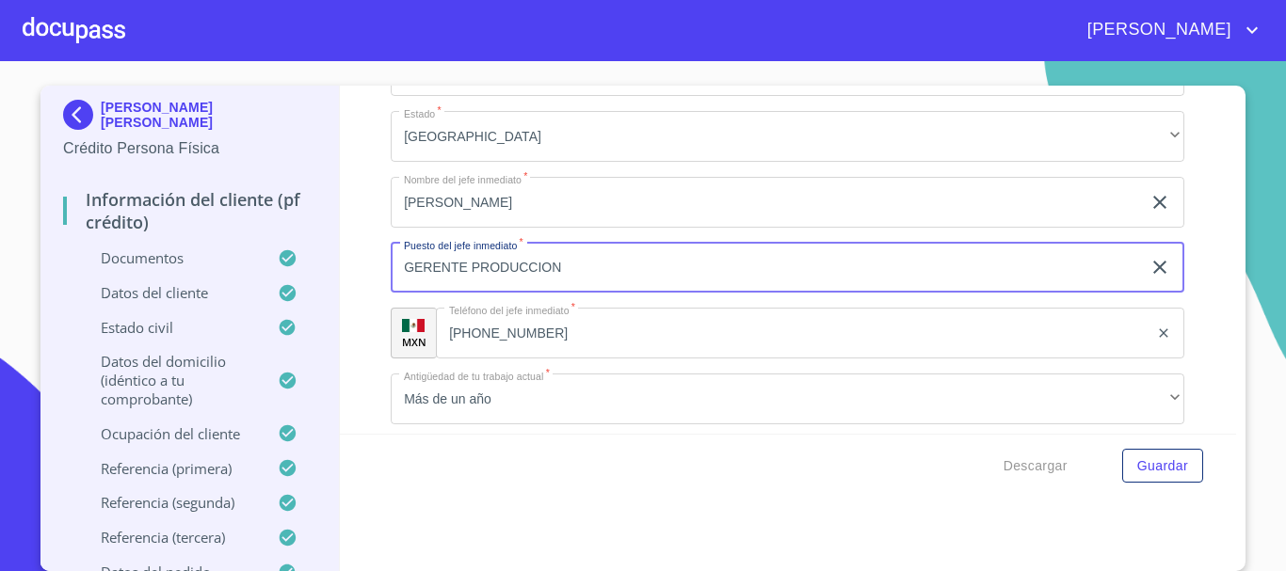
type input "GERENTE PRODUCCION"
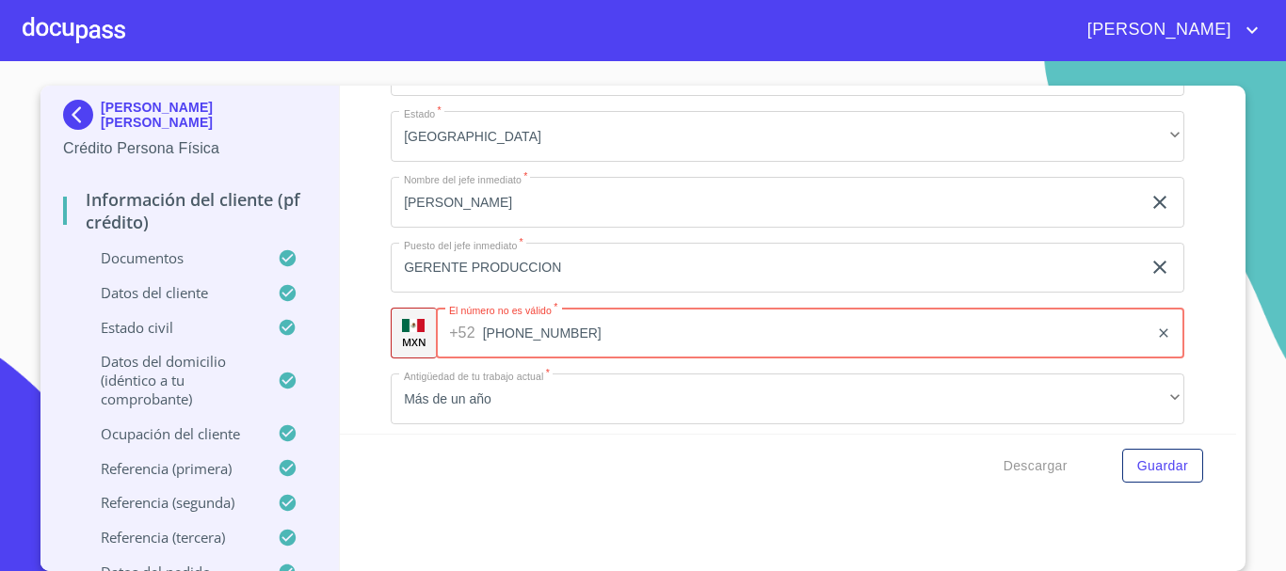
type input "[PHONE_NUMBER]"
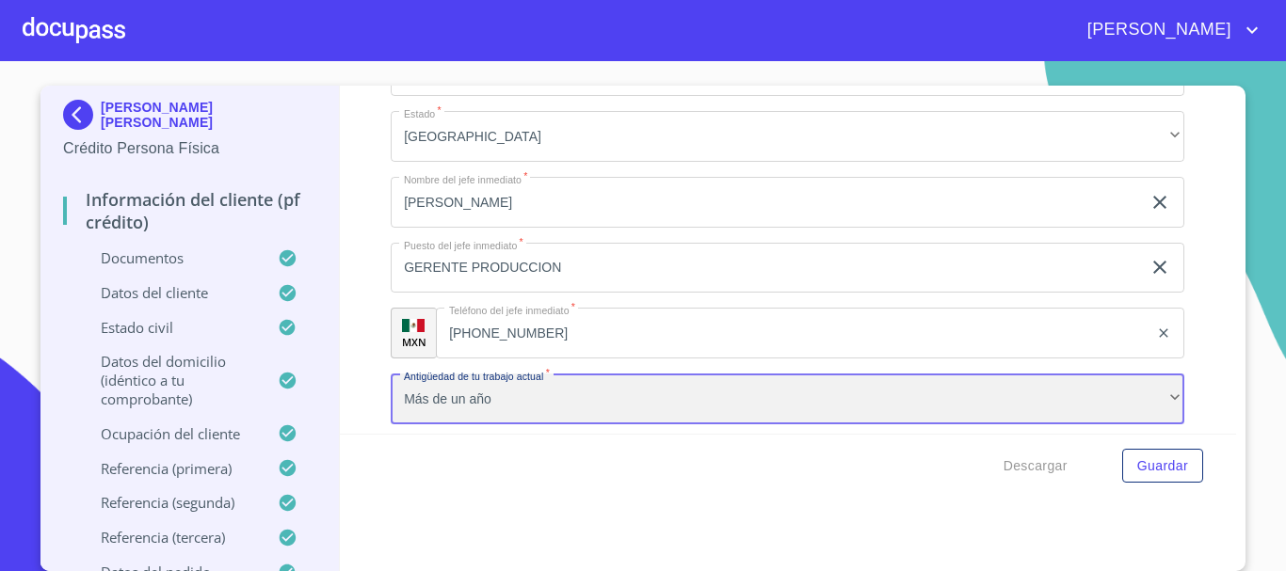
scroll to position [1677, 0]
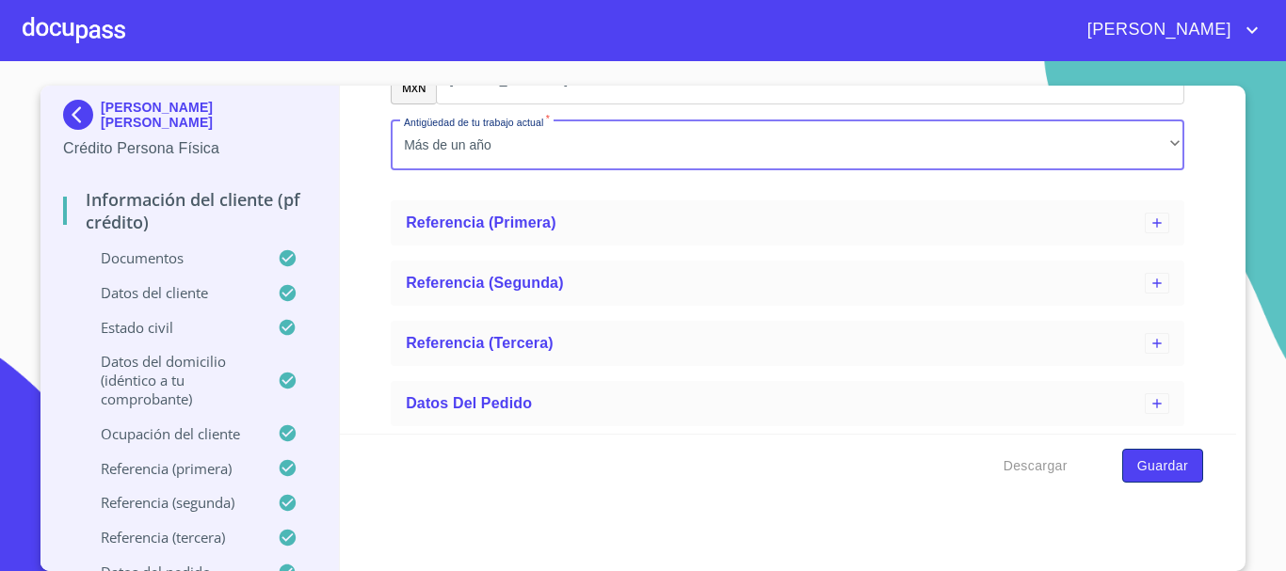
click at [1161, 458] on span "Guardar" at bounding box center [1162, 467] width 51 height 24
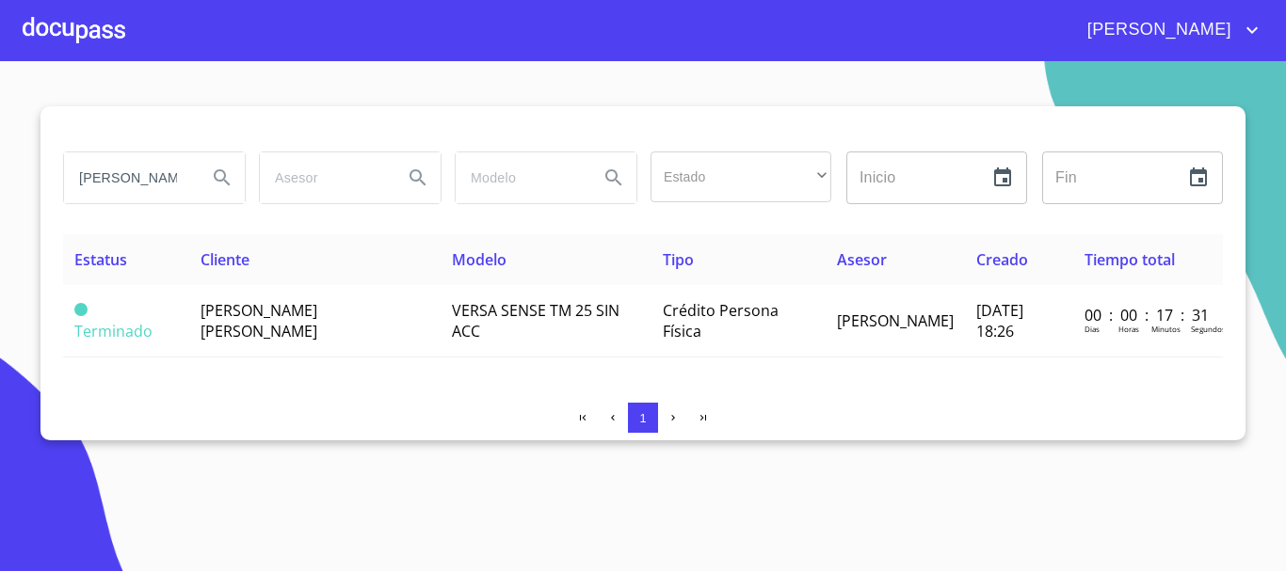
click at [71, 34] on div at bounding box center [74, 30] width 103 height 60
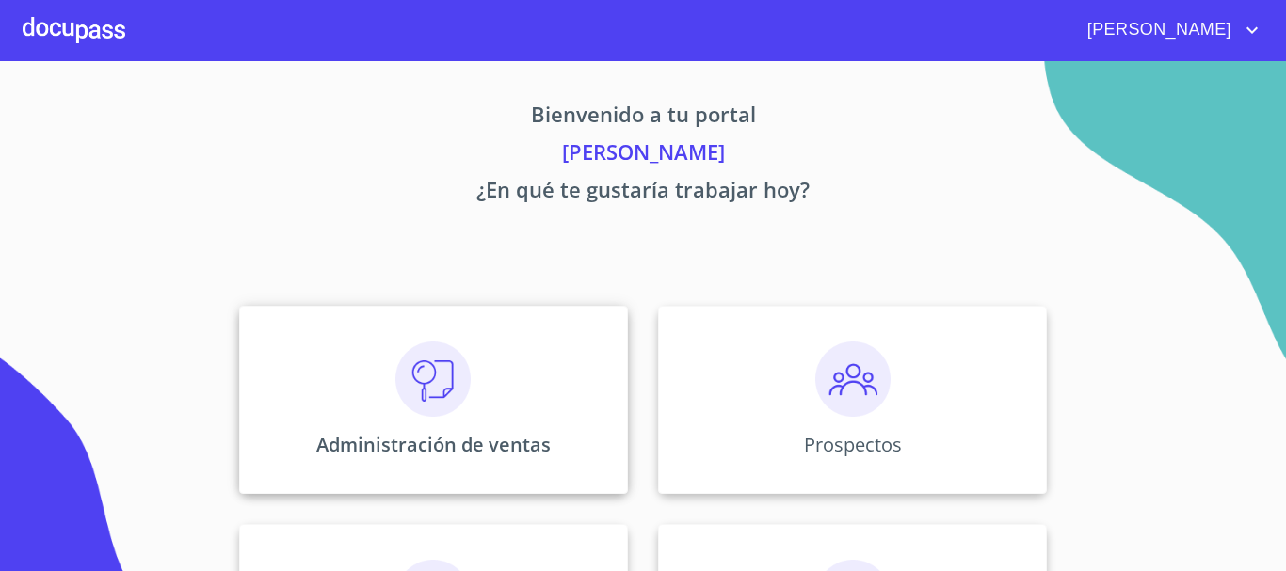
scroll to position [188, 0]
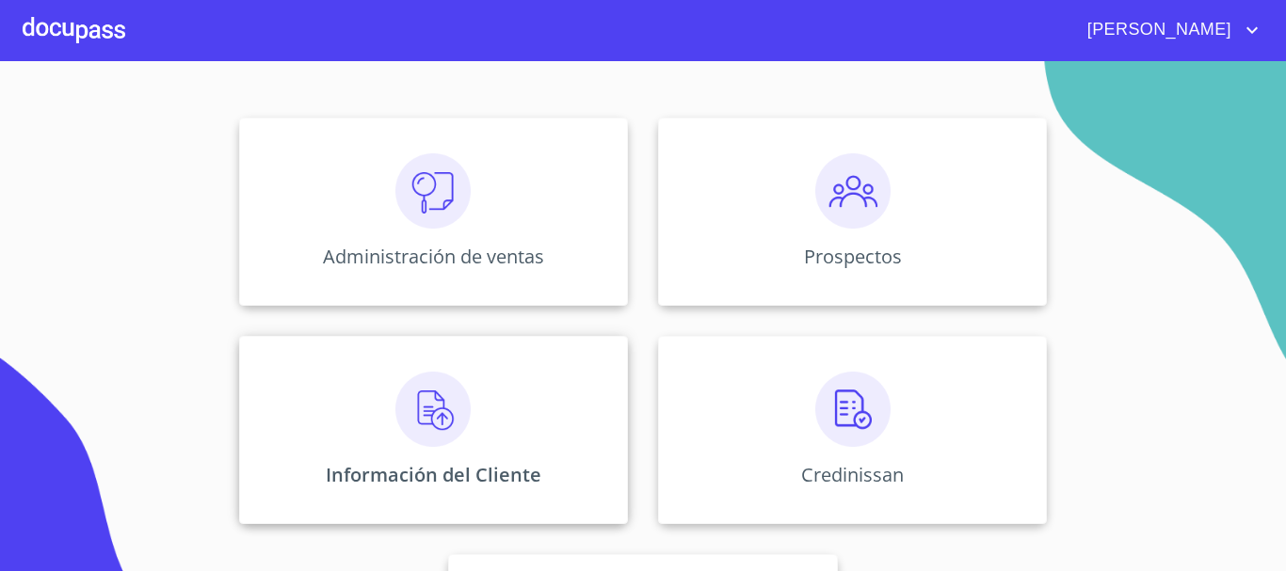
click at [432, 403] on img at bounding box center [432, 409] width 75 height 75
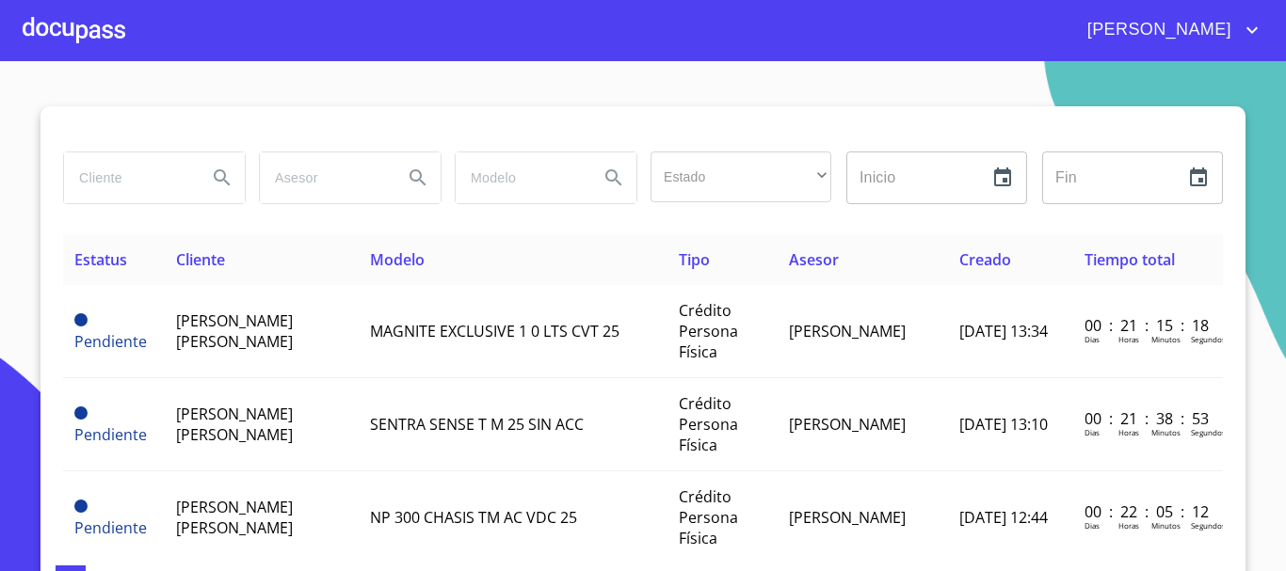
click at [75, 40] on div at bounding box center [74, 30] width 103 height 60
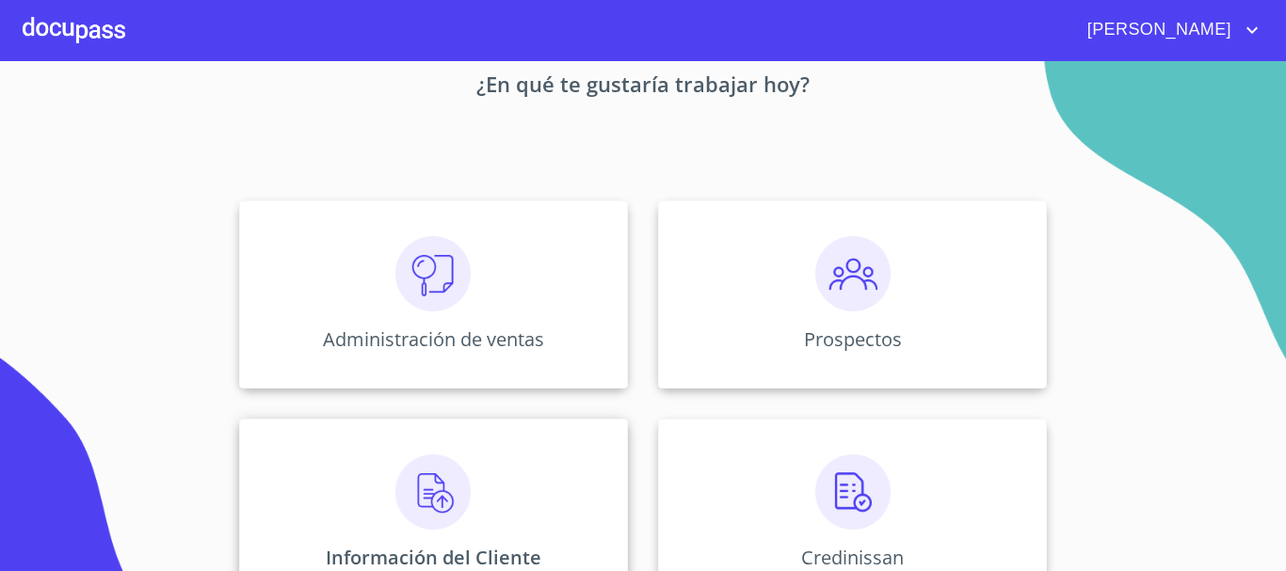
scroll to position [188, 0]
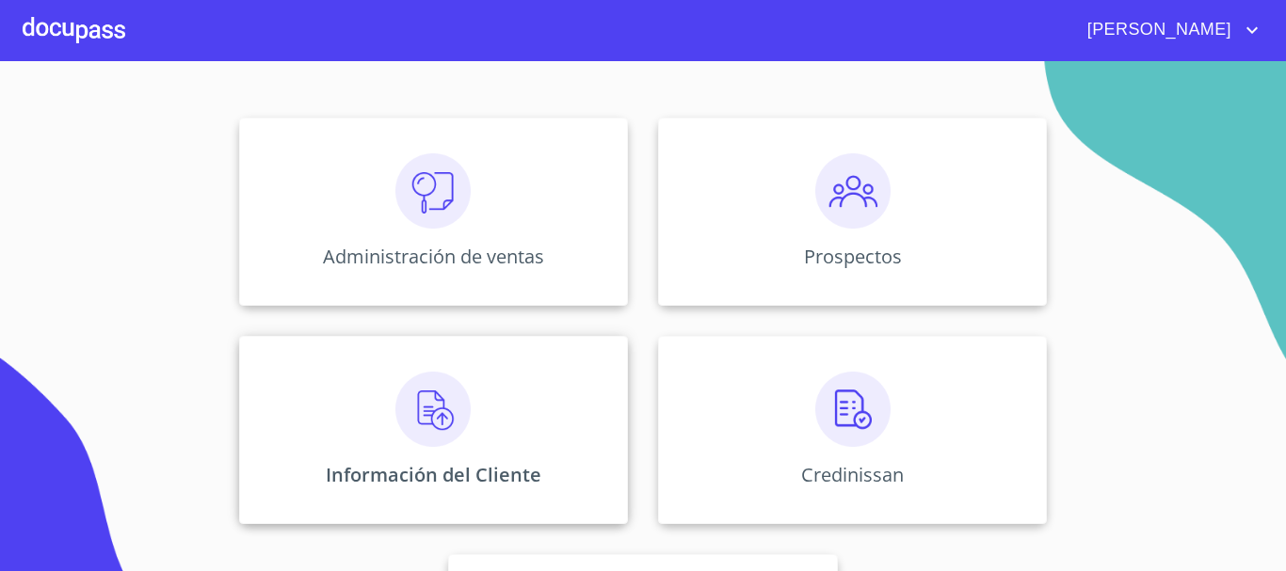
click at [404, 432] on img at bounding box center [432, 409] width 75 height 75
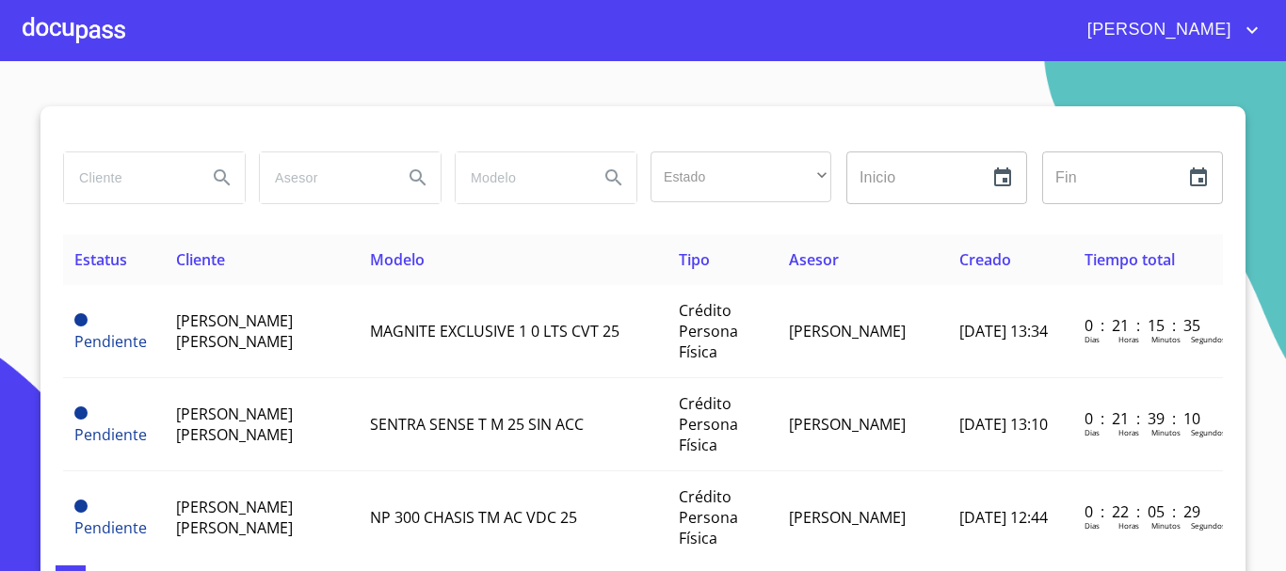
click at [104, 188] on input "search" at bounding box center [128, 177] width 128 height 51
type input "V"
type input "[PERSON_NAME]"
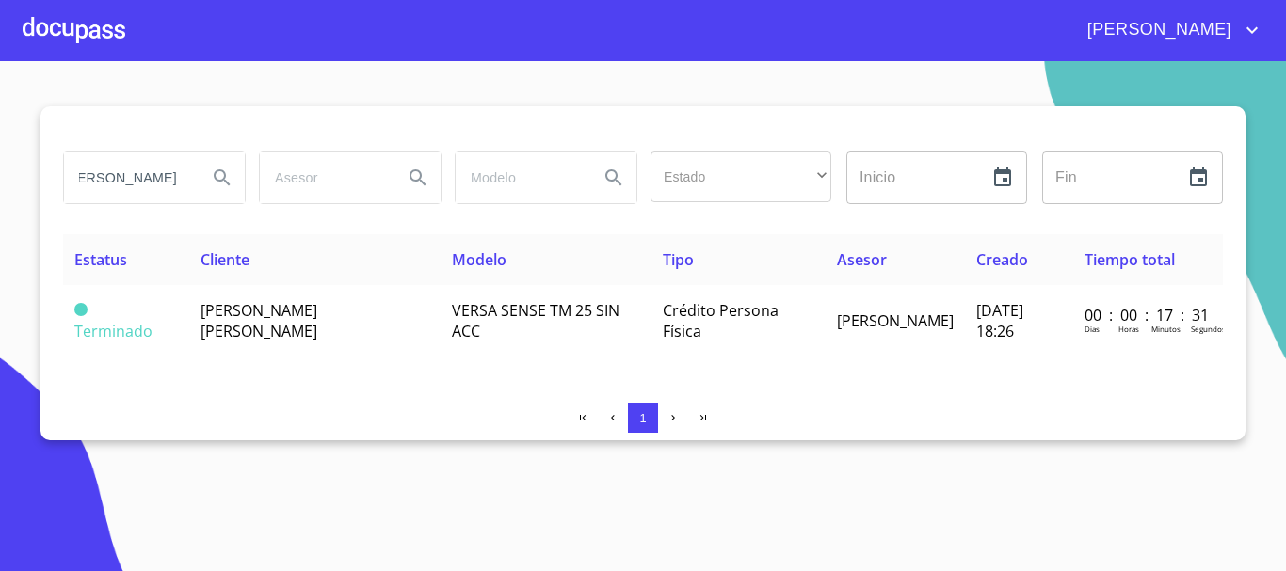
scroll to position [0, 0]
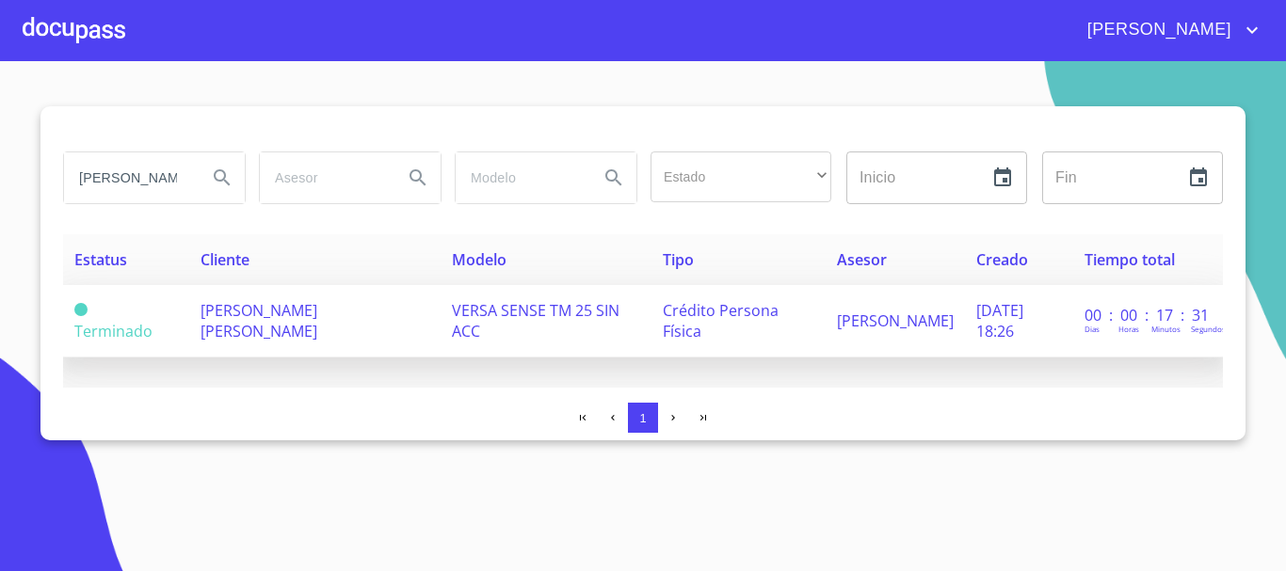
click at [270, 342] on td "[PERSON_NAME] [PERSON_NAME]" at bounding box center [314, 321] width 251 height 72
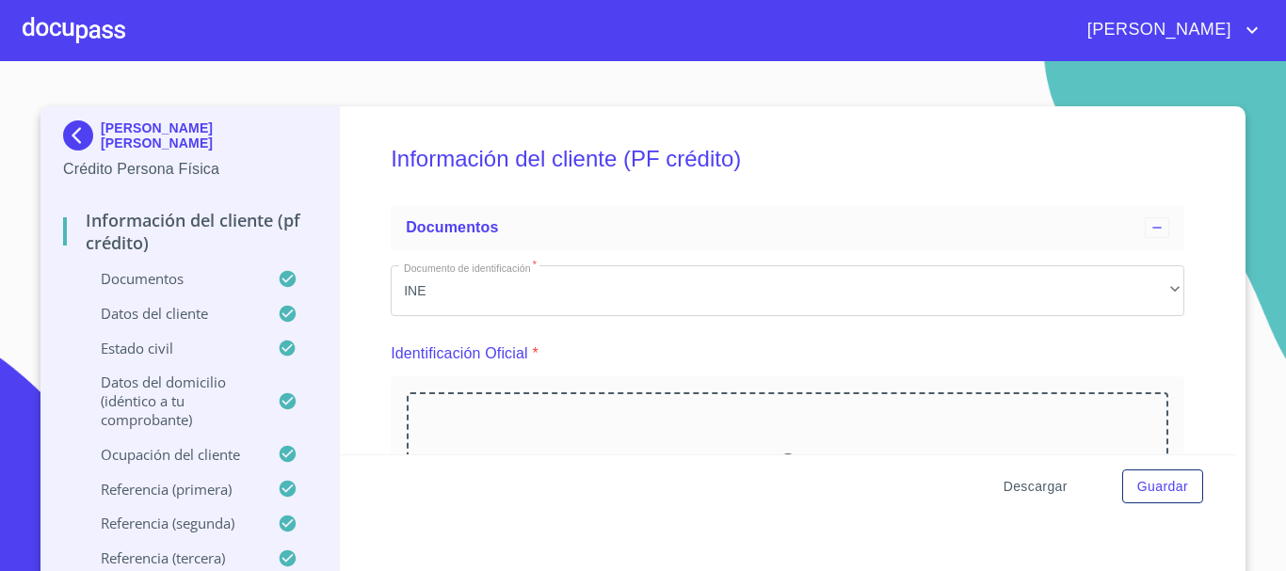
click at [1033, 492] on span "Descargar" at bounding box center [1035, 487] width 64 height 24
